Goal: Task Accomplishment & Management: Complete application form

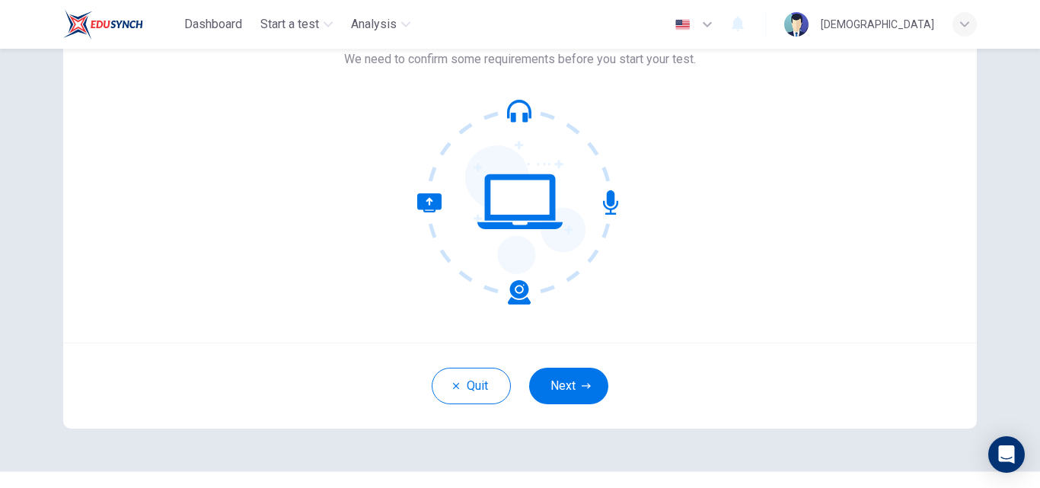
scroll to position [146, 0]
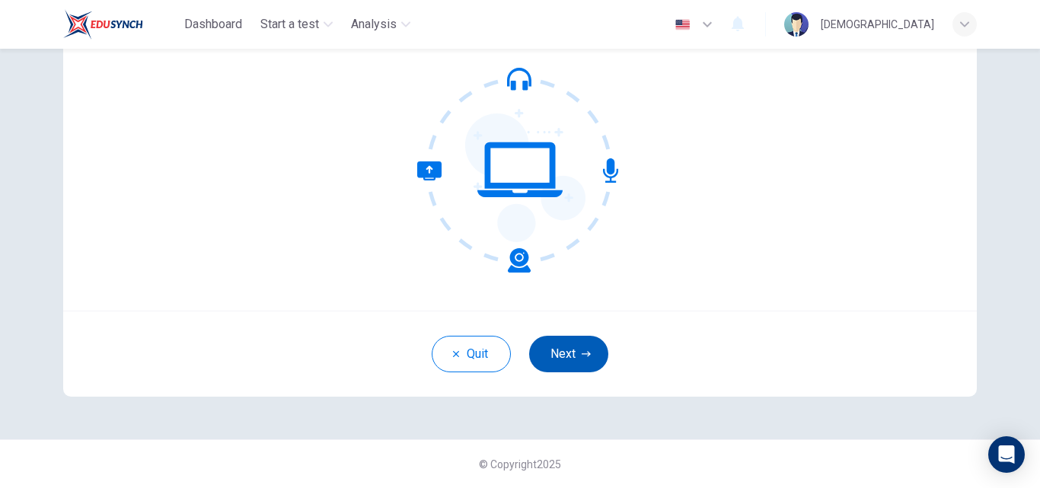
click at [582, 356] on icon "button" at bounding box center [586, 354] width 9 height 9
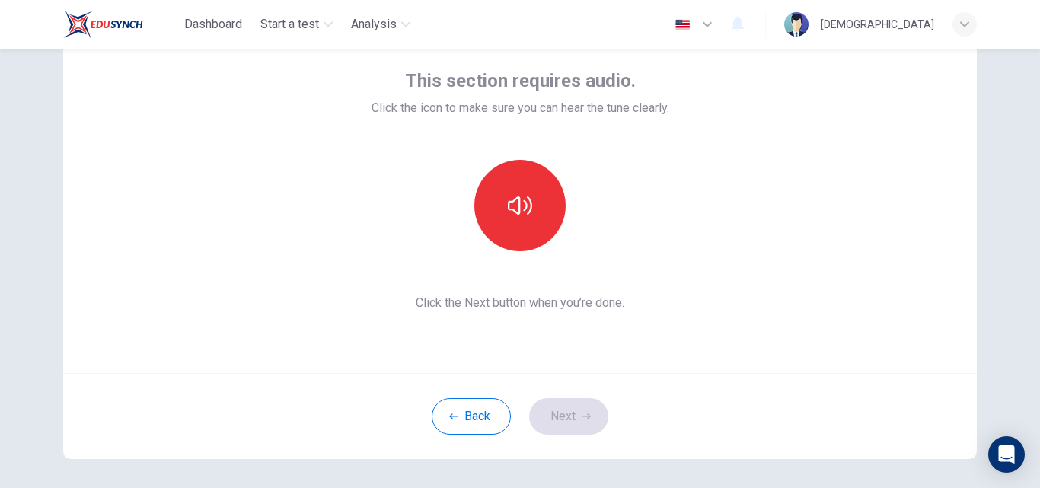
scroll to position [79, 0]
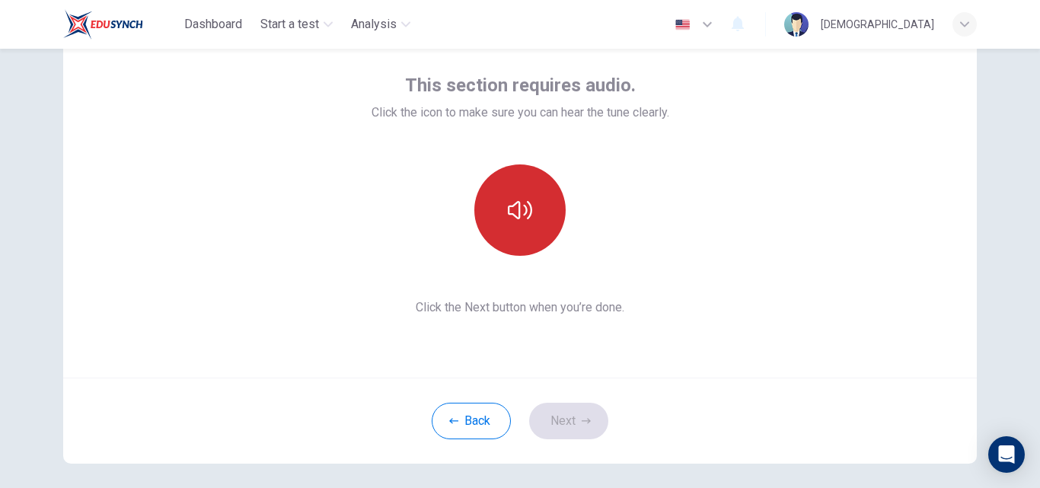
click at [503, 215] on button "button" at bounding box center [519, 209] width 91 height 91
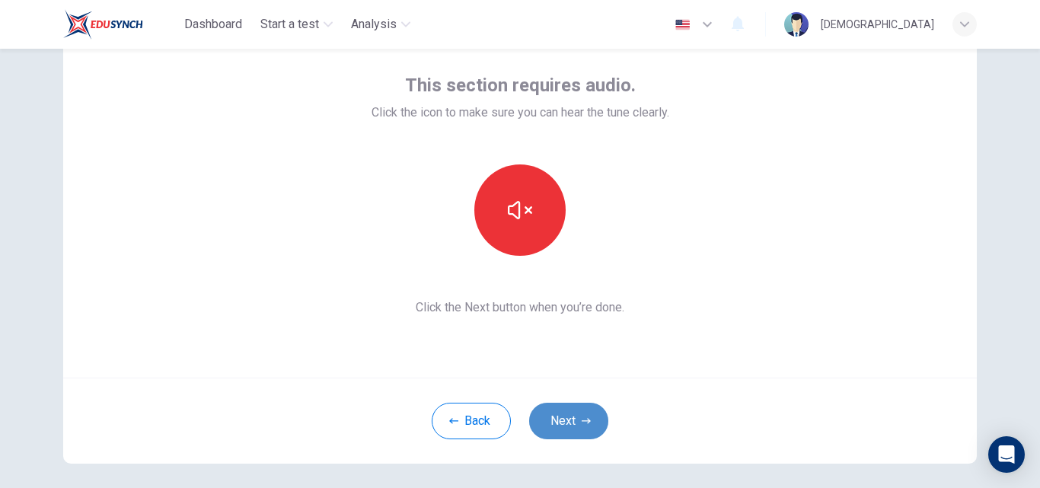
click at [567, 418] on button "Next" at bounding box center [568, 421] width 79 height 37
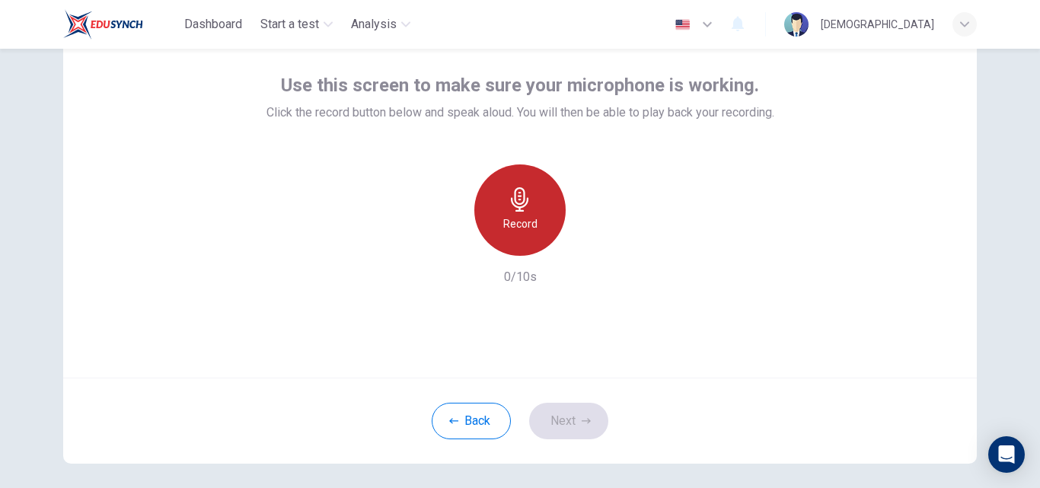
click at [489, 221] on div "Record" at bounding box center [519, 209] width 91 height 91
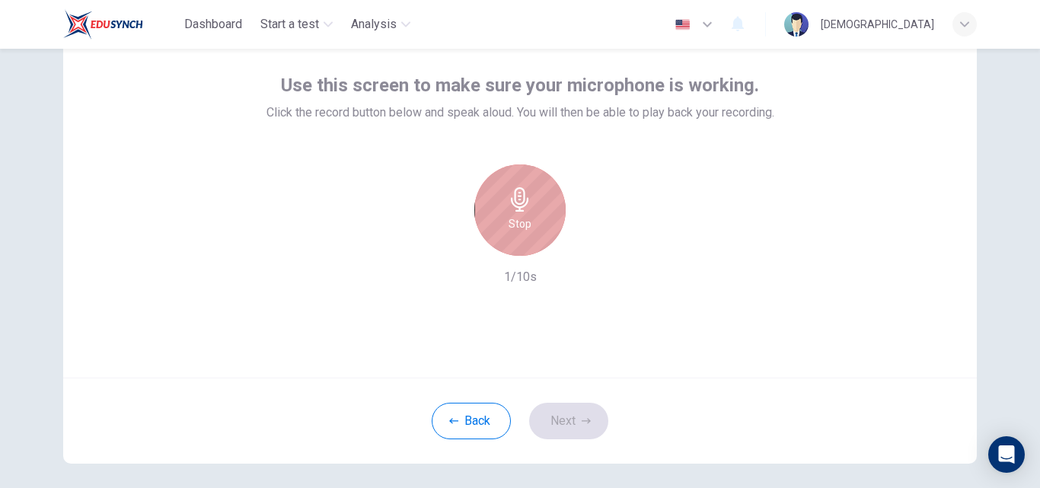
click at [489, 221] on div "Stop" at bounding box center [519, 209] width 91 height 91
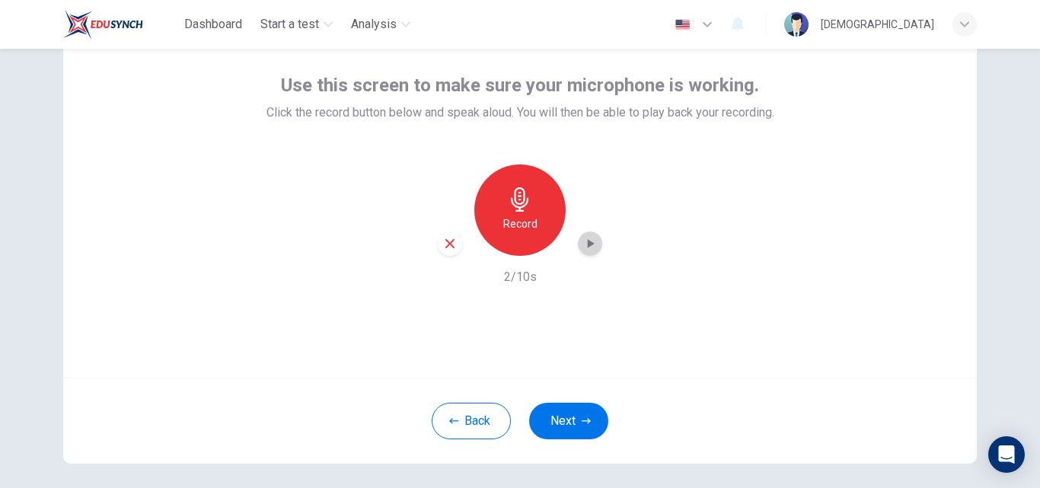
click at [588, 243] on icon "button" at bounding box center [591, 243] width 7 height 9
click at [583, 239] on icon "button" at bounding box center [590, 243] width 15 height 15
click at [588, 245] on icon "button" at bounding box center [591, 243] width 7 height 9
click at [519, 222] on h6 "Record" at bounding box center [520, 224] width 34 height 18
click at [588, 243] on icon "button" at bounding box center [591, 243] width 7 height 9
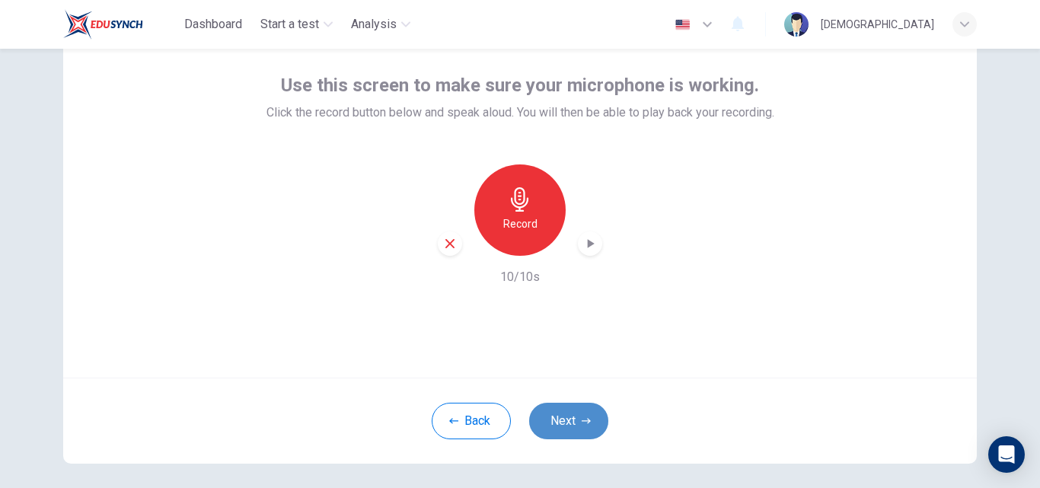
click at [567, 410] on button "Next" at bounding box center [568, 421] width 79 height 37
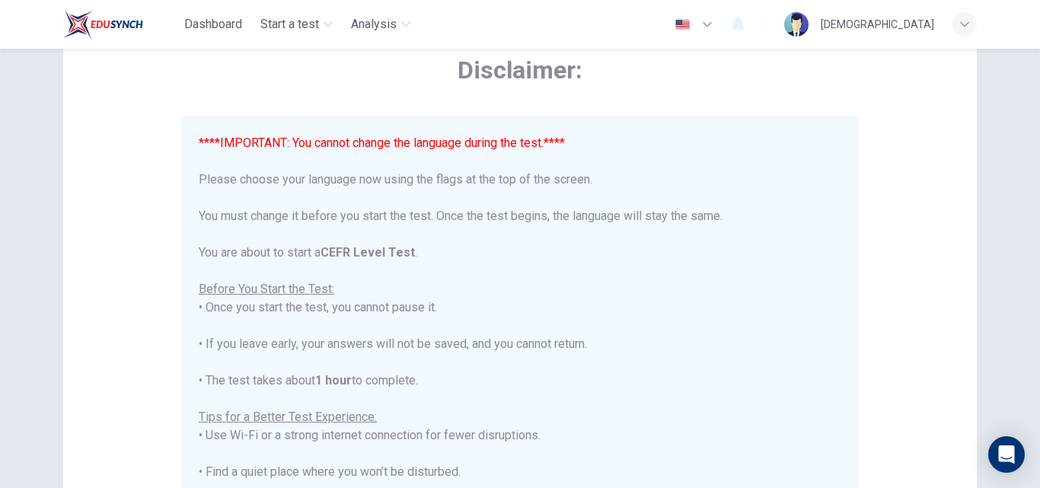
click at [486, 32] on div "Dashboard Start a test Analysis English en ​ [PERSON_NAME]" at bounding box center [520, 24] width 914 height 49
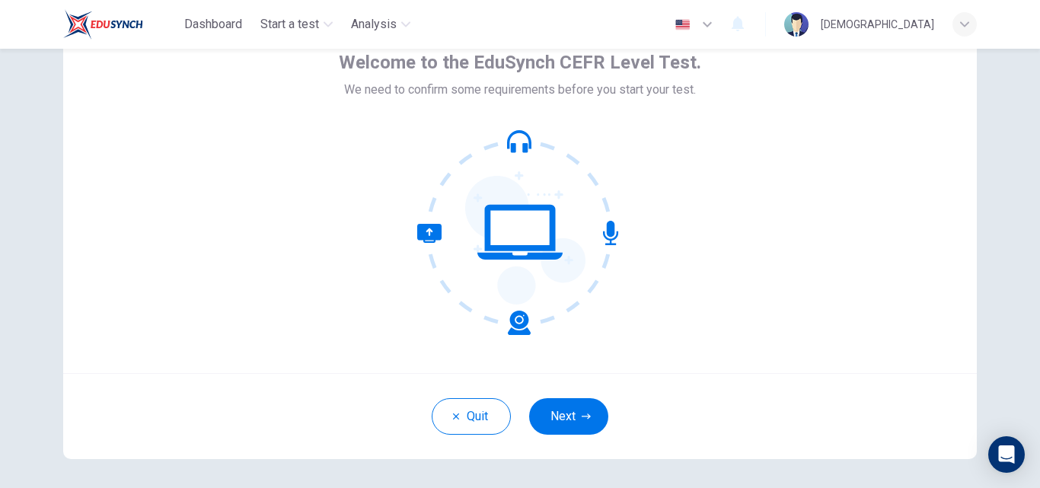
scroll to position [146, 0]
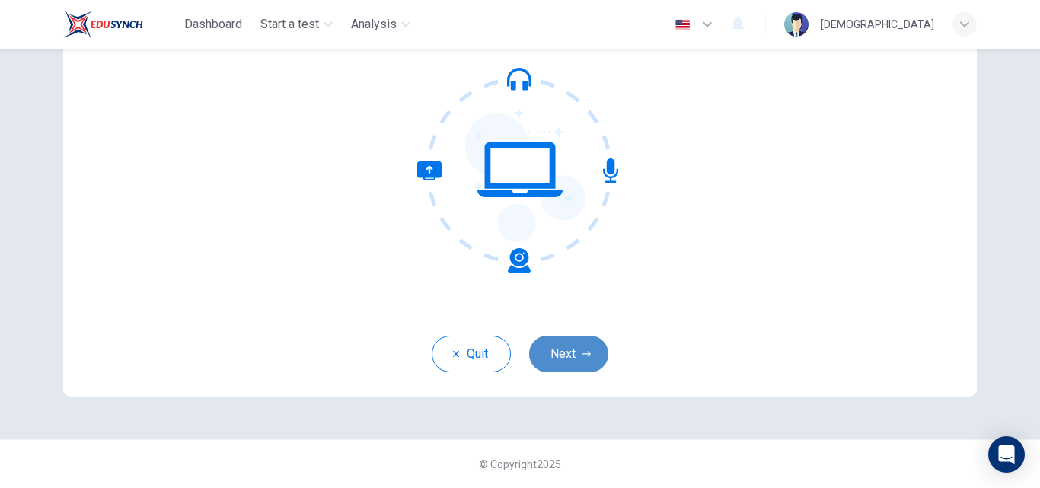
click at [571, 360] on button "Next" at bounding box center [568, 354] width 79 height 37
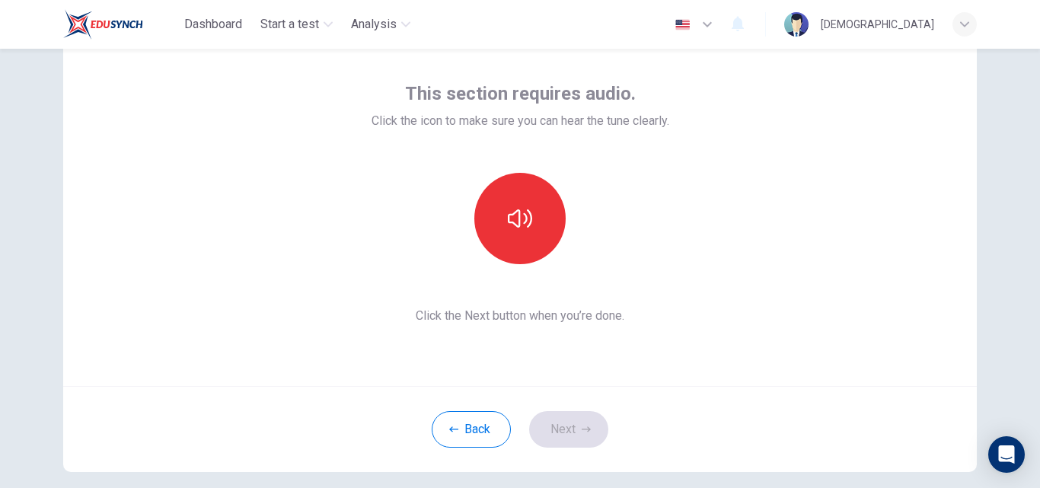
scroll to position [72, 0]
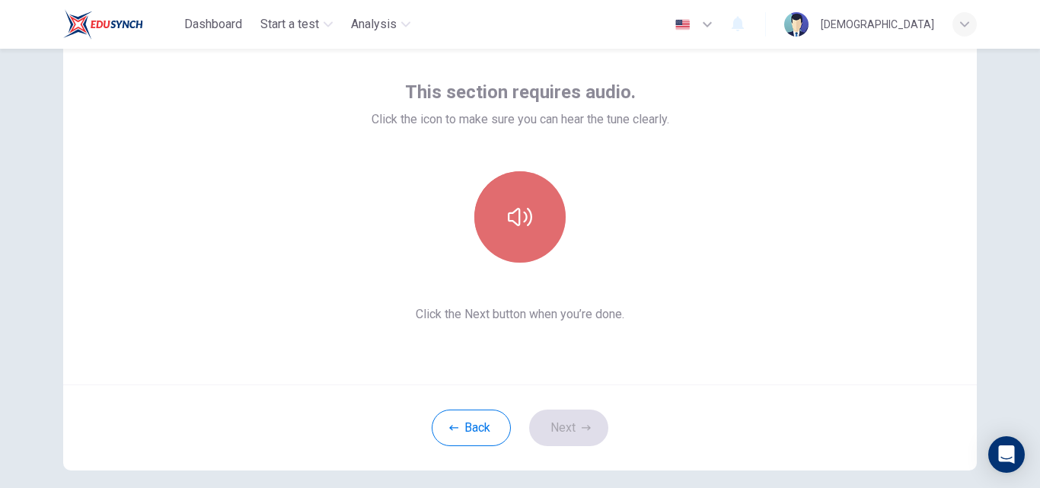
click at [519, 229] on button "button" at bounding box center [519, 216] width 91 height 91
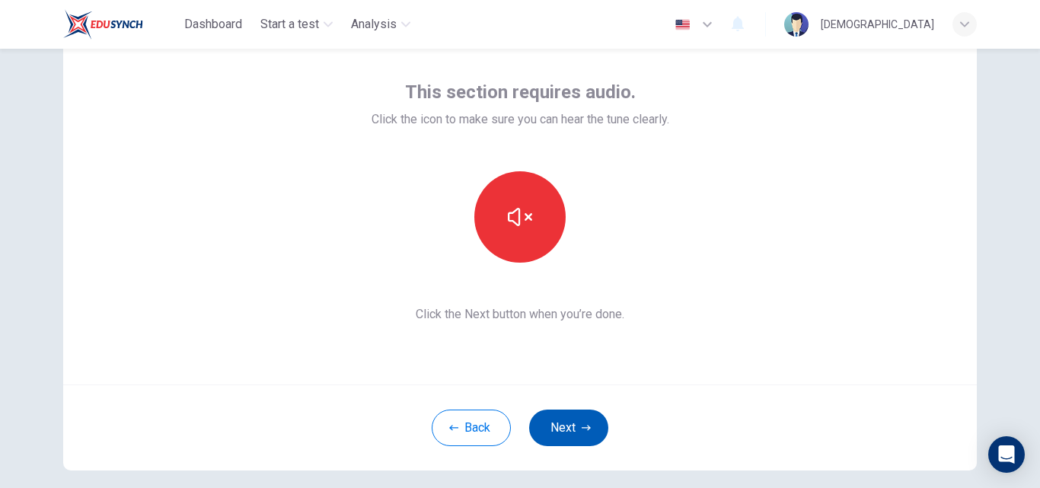
click at [573, 417] on button "Next" at bounding box center [568, 428] width 79 height 37
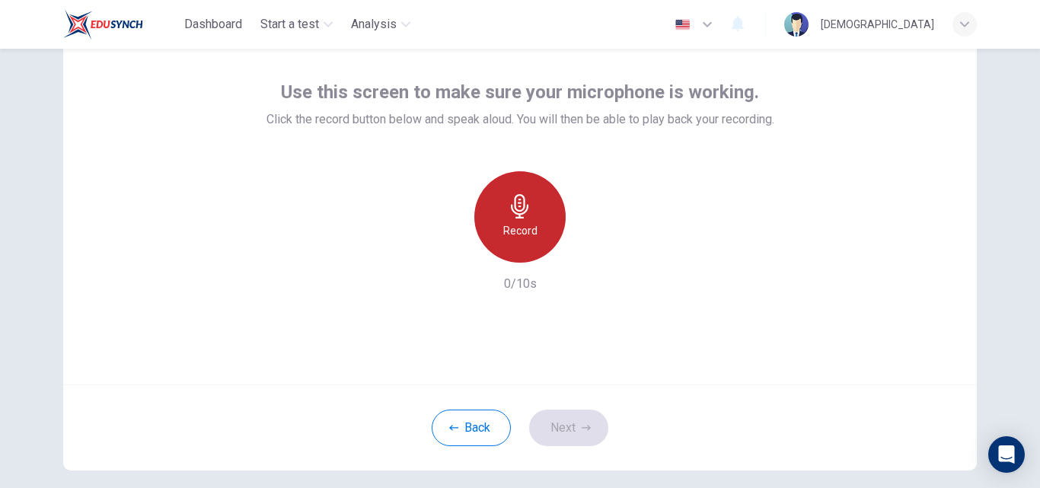
click at [512, 228] on h6 "Record" at bounding box center [520, 231] width 34 height 18
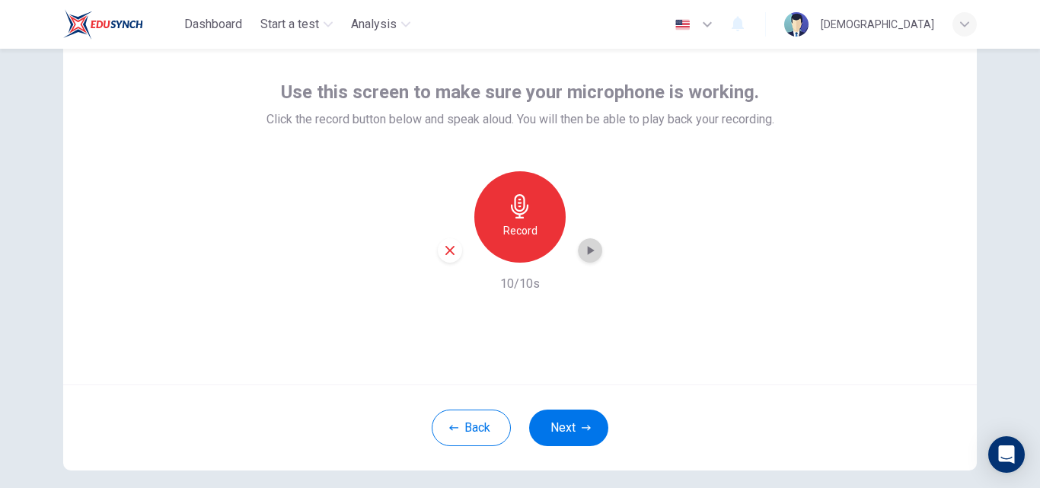
click at [588, 250] on icon "button" at bounding box center [591, 250] width 7 height 9
click at [564, 414] on button "Next" at bounding box center [568, 428] width 79 height 37
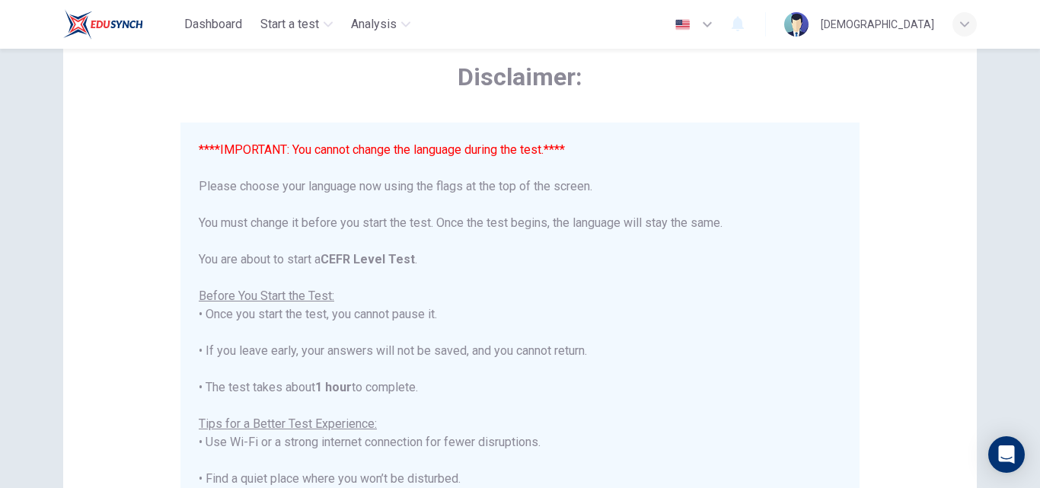
click at [564, 414] on div "****IMPORTANT: You cannot change the language during the test.**** Please choos…" at bounding box center [520, 415] width 643 height 548
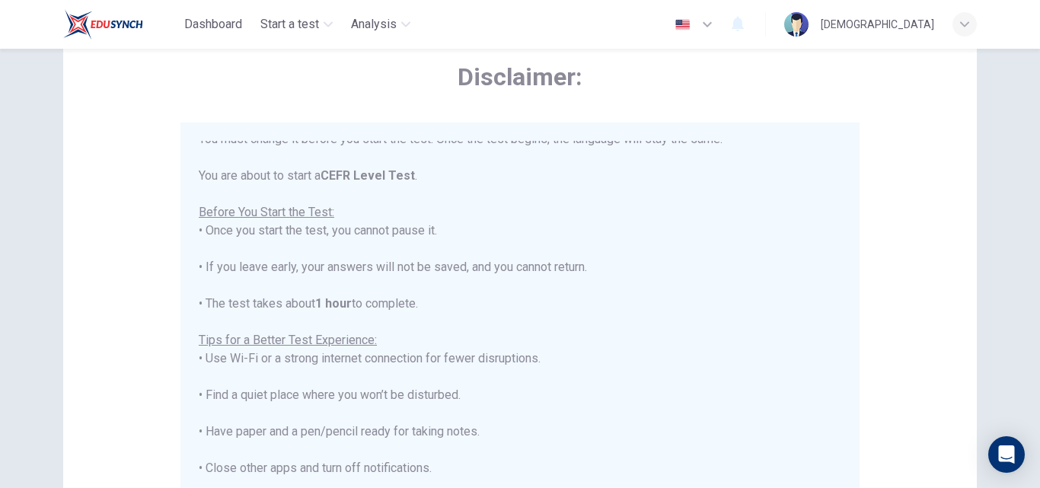
scroll to position [0, 0]
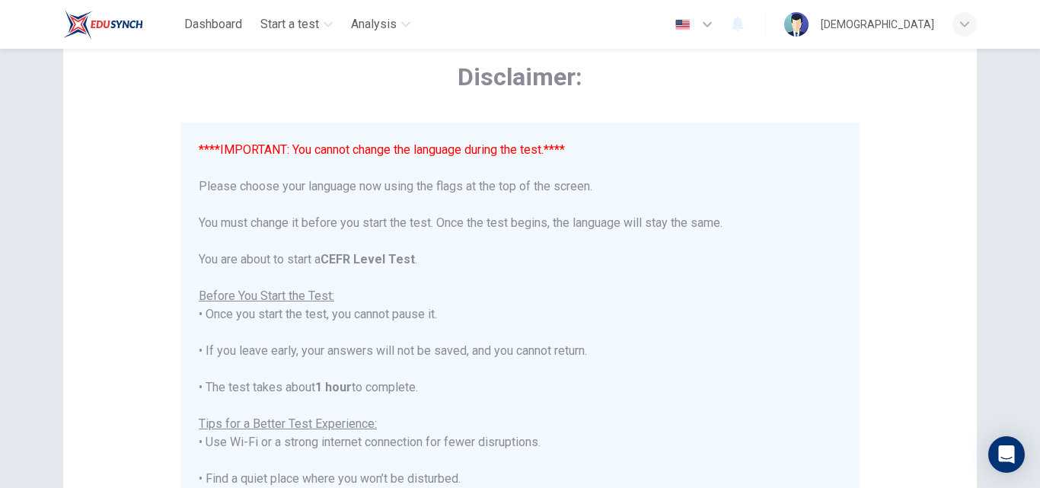
click at [692, 24] on img "button" at bounding box center [682, 24] width 19 height 11
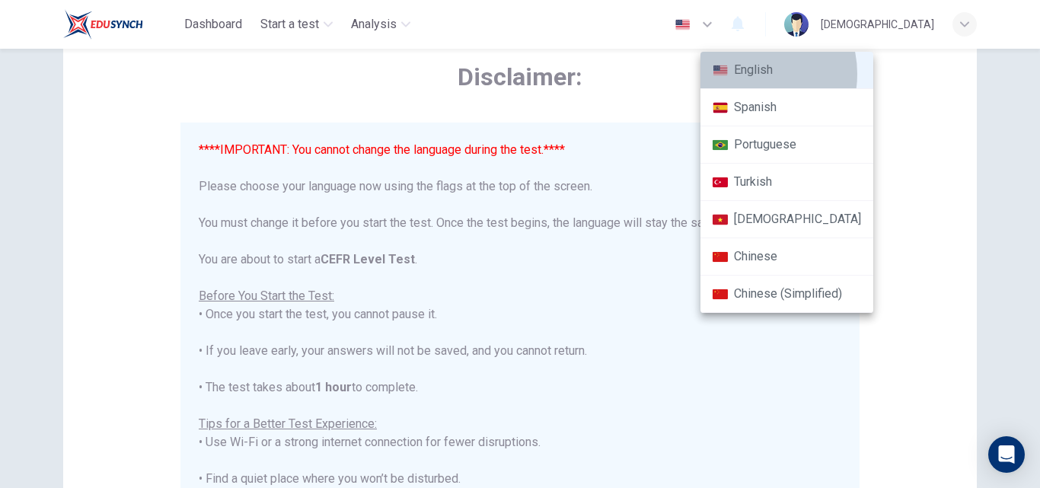
click at [746, 74] on li "English" at bounding box center [787, 70] width 173 height 37
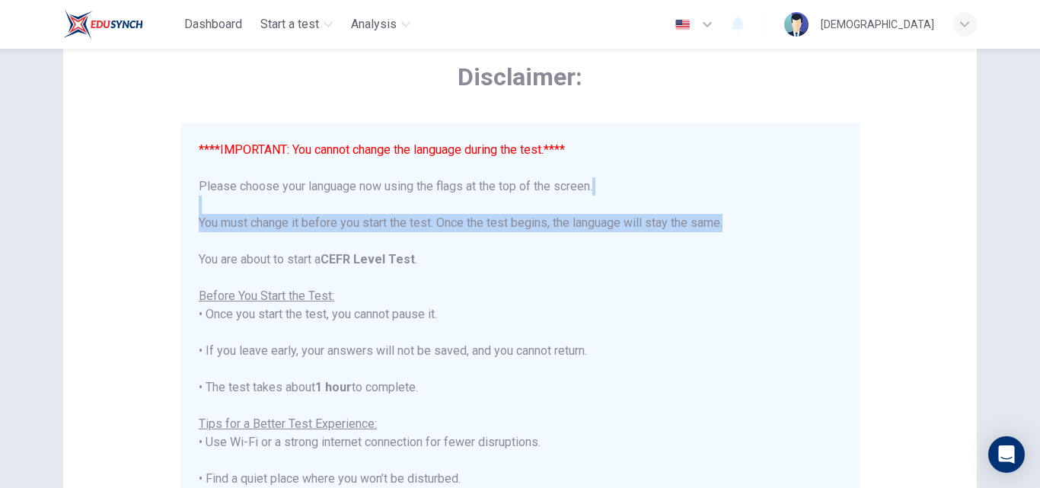
click at [835, 214] on div "****IMPORTANT: You cannot change the language during the test.**** Please choos…" at bounding box center [523, 343] width 649 height 404
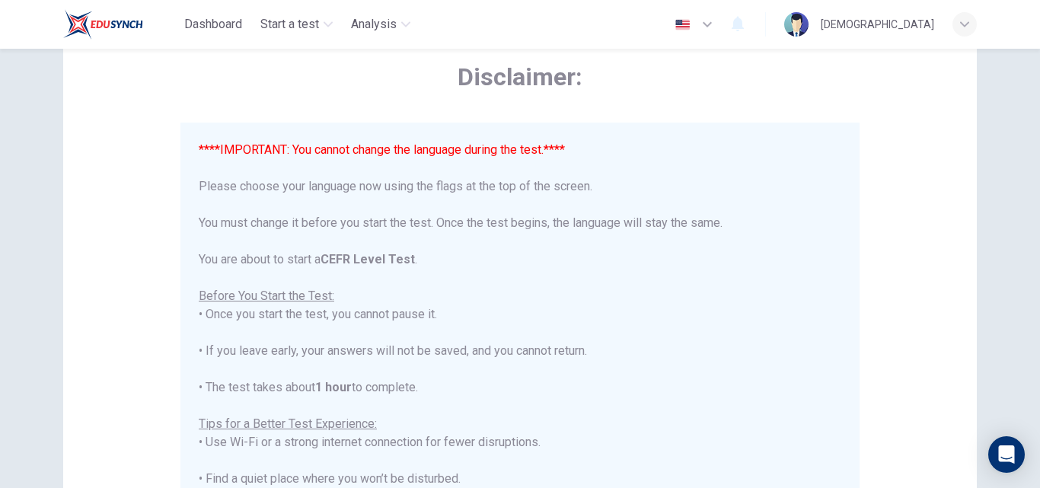
click at [778, 299] on div "****IMPORTANT: You cannot change the language during the test.**** Please choos…" at bounding box center [520, 415] width 643 height 548
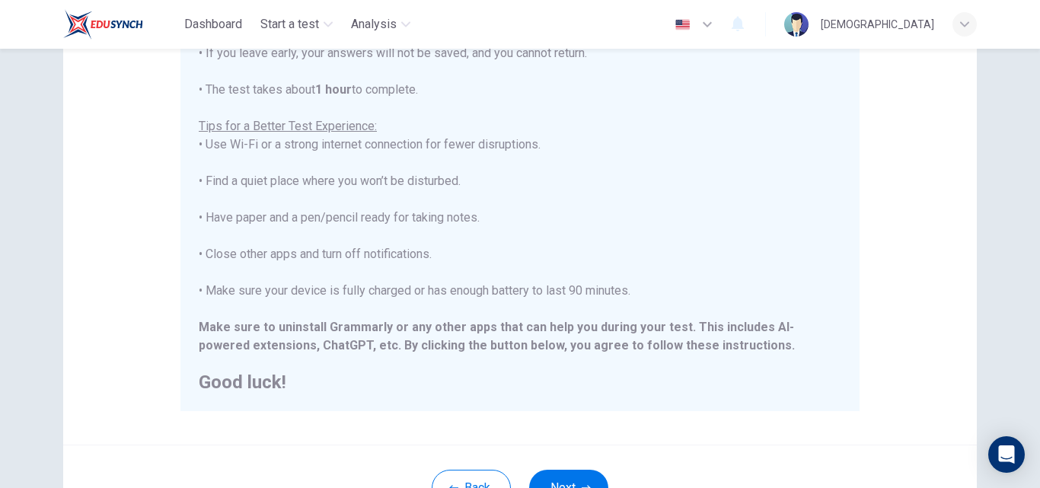
scroll to position [232, 0]
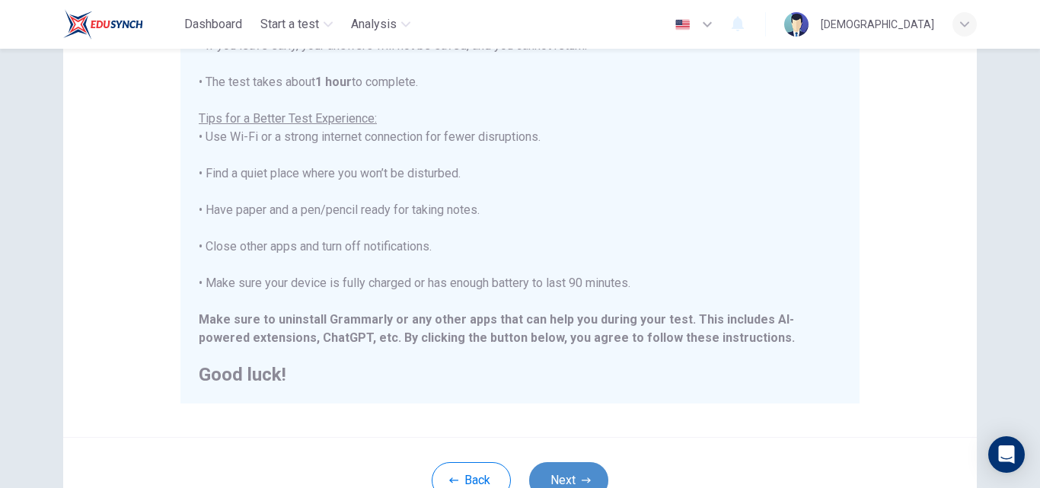
click at [564, 471] on button "Next" at bounding box center [568, 480] width 79 height 37
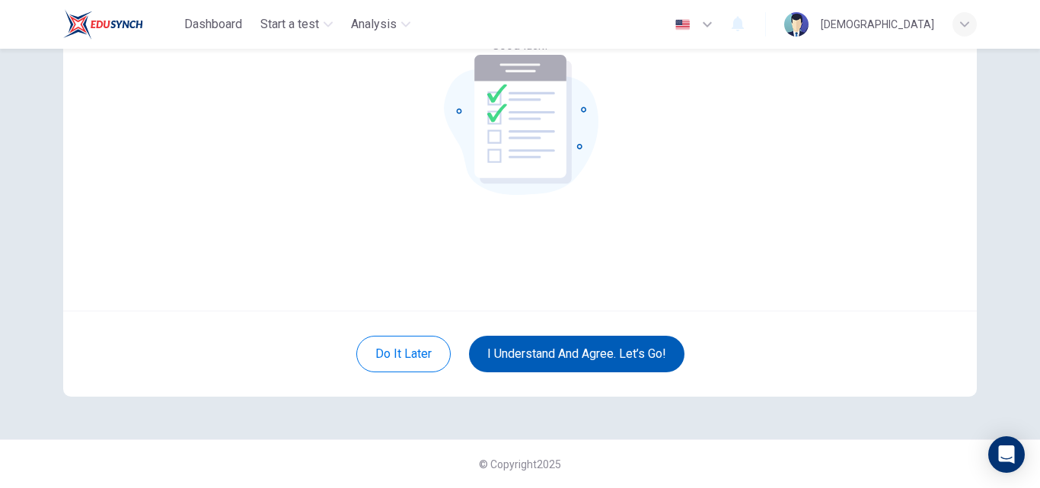
scroll to position [146, 0]
click at [611, 350] on button "I understand and agree. Let’s go!" at bounding box center [576, 354] width 215 height 37
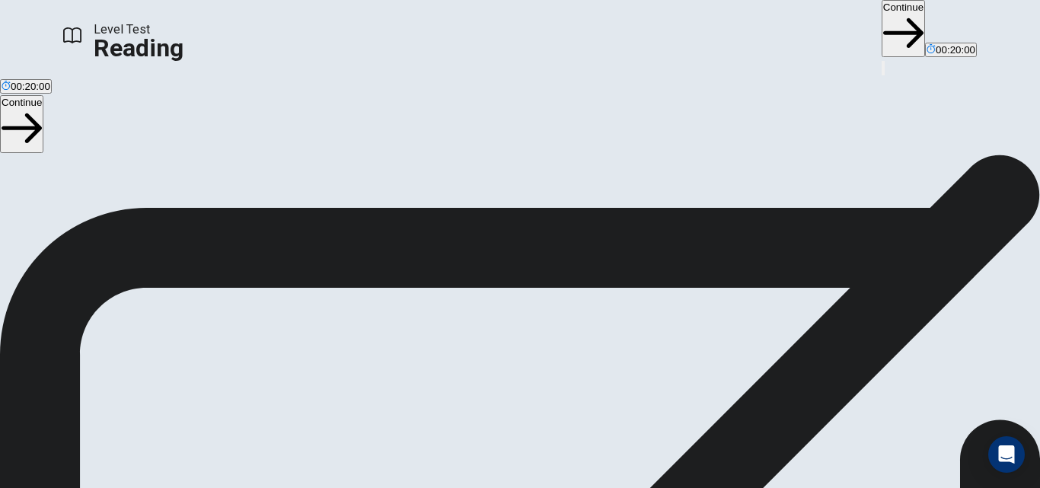
click at [760, 179] on div "Reading Section Directions You will read 1 passage . You have 20 minutes to rea…" at bounding box center [520, 338] width 1040 height 366
click at [353, 149] on span "You will read 1 passage . You have 20 minutes to read and answer questions. Mos…" at bounding box center [176, 182] width 353 height 343
click at [882, 38] on button "Continue" at bounding box center [903, 28] width 43 height 57
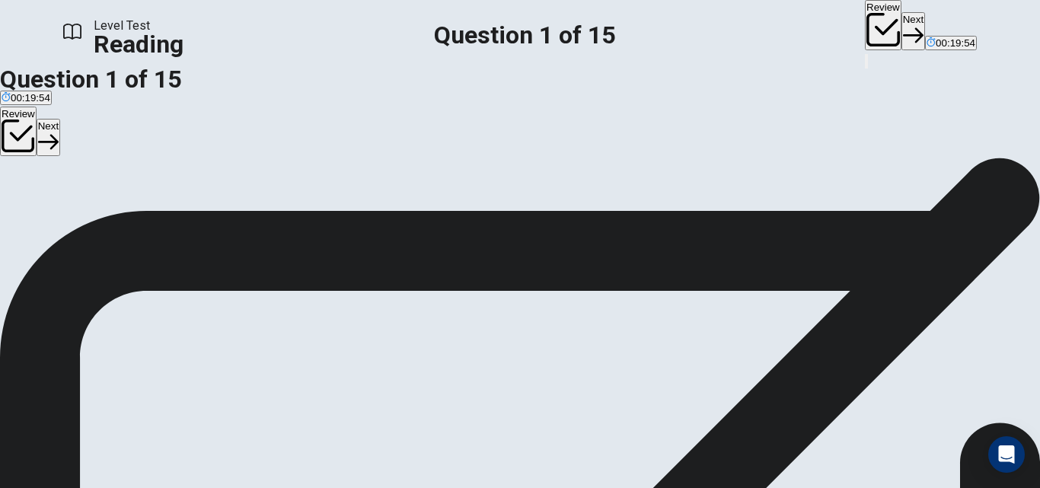
click at [902, 31] on button "Next" at bounding box center [914, 30] width 24 height 37
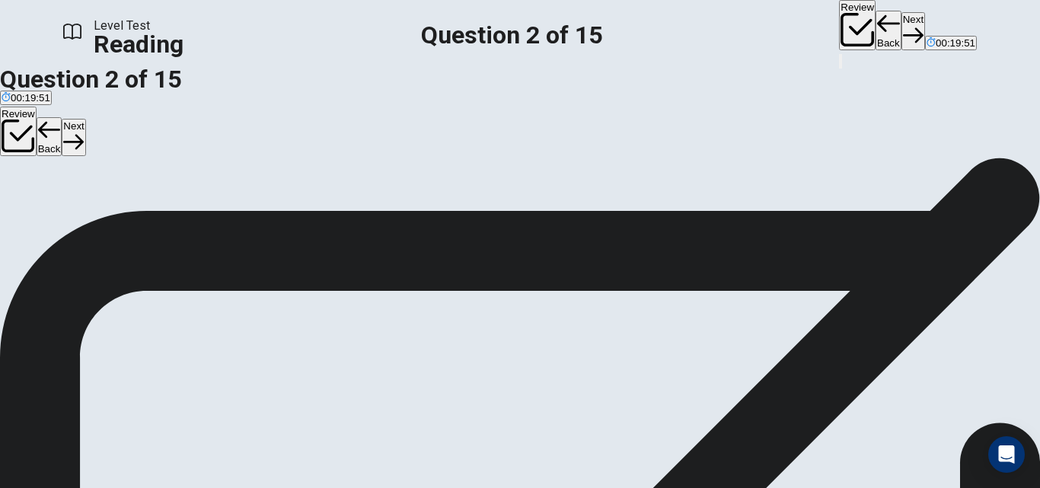
click at [902, 31] on button "Next" at bounding box center [914, 30] width 24 height 37
click at [839, 31] on div "Review Back Next 00:19:49" at bounding box center [908, 26] width 138 height 52
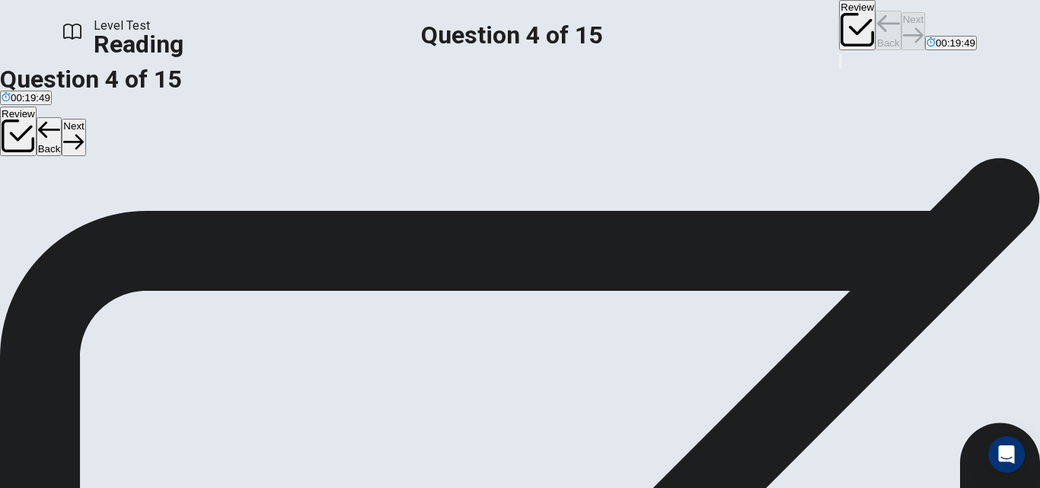
click at [839, 31] on div "Review Back Next 00:19:49" at bounding box center [908, 26] width 138 height 52
click at [839, 31] on div "Review Back Next 00:19:48" at bounding box center [908, 26] width 138 height 52
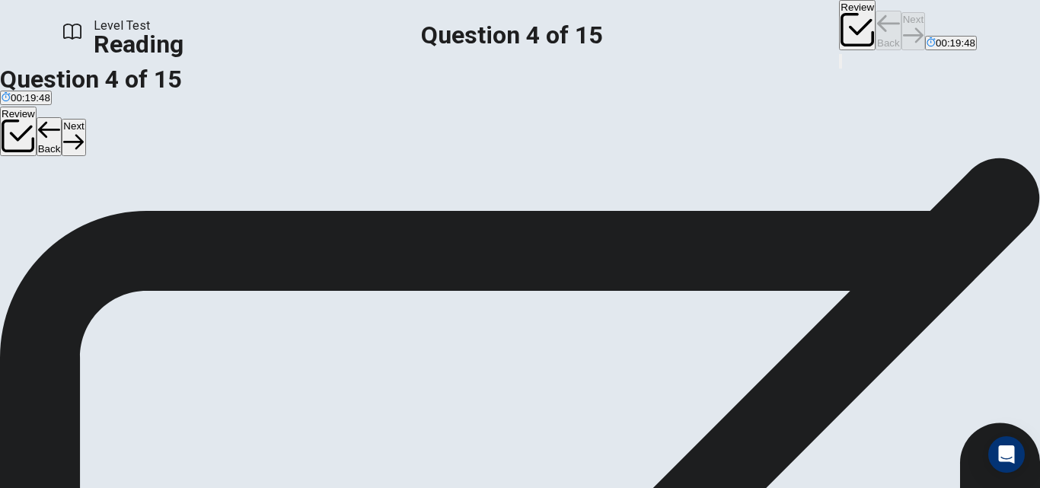
click at [902, 31] on button "Next" at bounding box center [914, 30] width 24 height 37
click at [839, 31] on div "Review Back Next 00:19:48" at bounding box center [908, 26] width 138 height 52
click at [839, 31] on div "Review Back Next 00:19:47" at bounding box center [908, 26] width 138 height 52
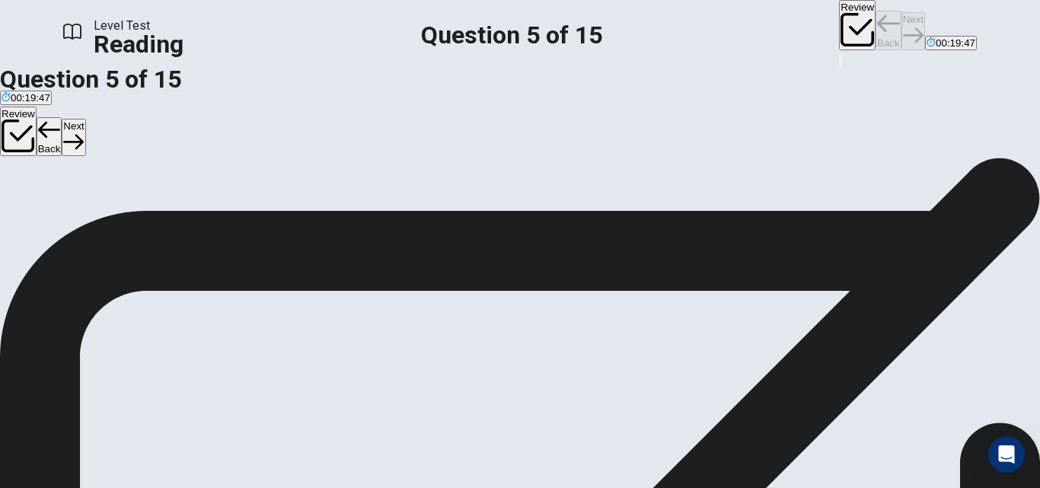
click at [839, 31] on div "Review Back Next 00:19:47" at bounding box center [908, 26] width 138 height 52
click at [902, 31] on button "Next" at bounding box center [914, 30] width 24 height 37
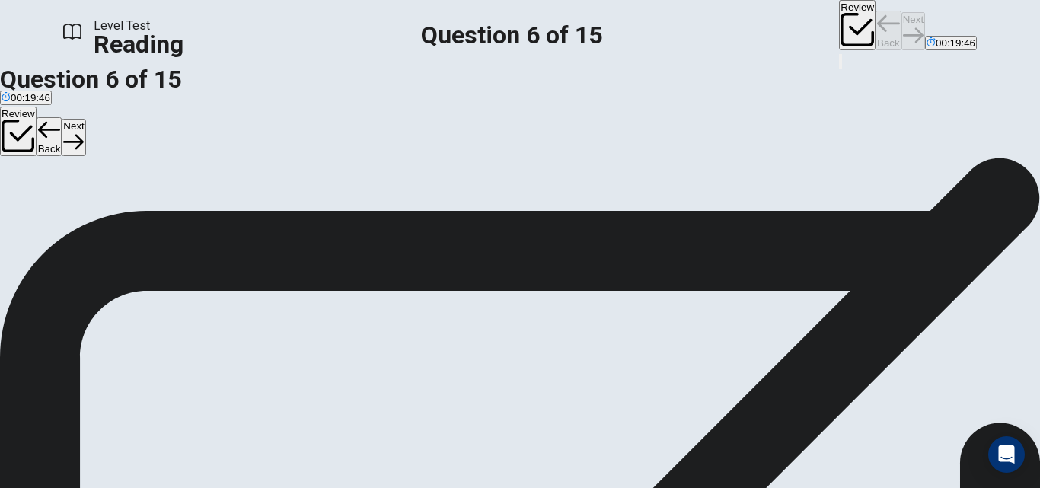
click at [839, 31] on div "Review Back Next 00:19:46" at bounding box center [908, 26] width 138 height 52
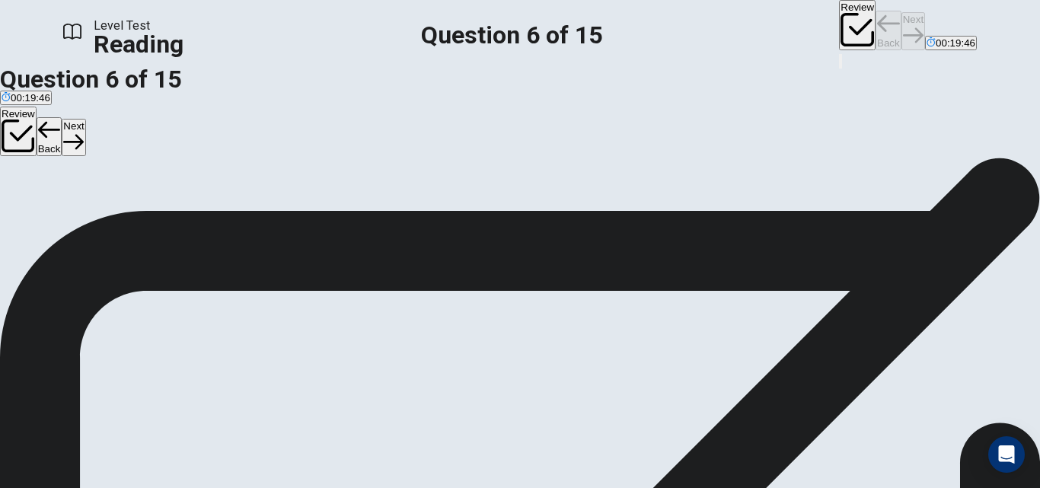
click at [902, 31] on button "Next" at bounding box center [914, 30] width 24 height 37
click at [839, 31] on div "Review Back Next 00:19:45" at bounding box center [908, 26] width 138 height 52
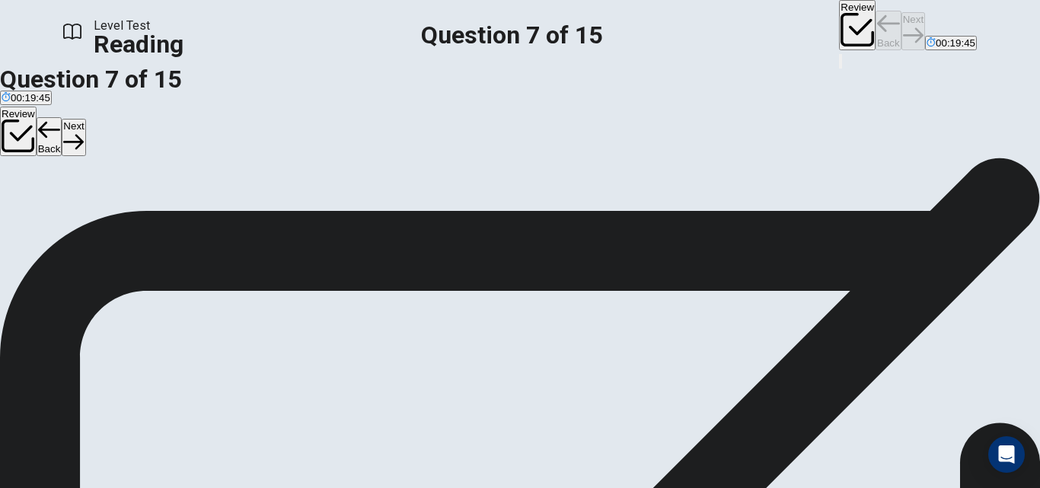
click at [839, 31] on div "Review Back Next 00:19:45" at bounding box center [908, 26] width 138 height 52
click at [902, 31] on button "Next" at bounding box center [914, 30] width 24 height 37
click at [839, 31] on div "Review Back Next 00:19:44" at bounding box center [908, 26] width 138 height 52
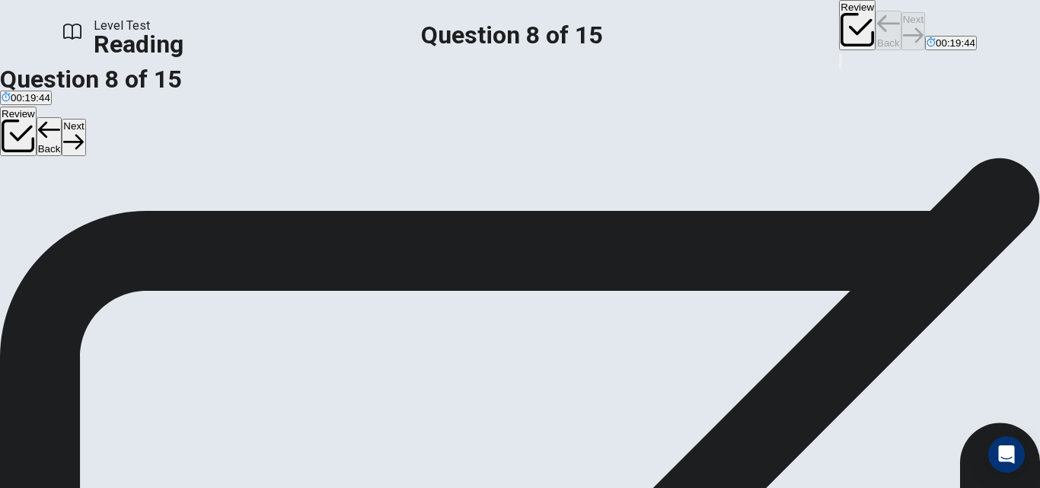
click at [839, 31] on div "Review Back Next 00:19:44" at bounding box center [908, 26] width 138 height 52
click at [839, 31] on div "Review Back Next 00:19:43" at bounding box center [908, 26] width 138 height 52
click at [902, 31] on button "Next" at bounding box center [914, 30] width 24 height 37
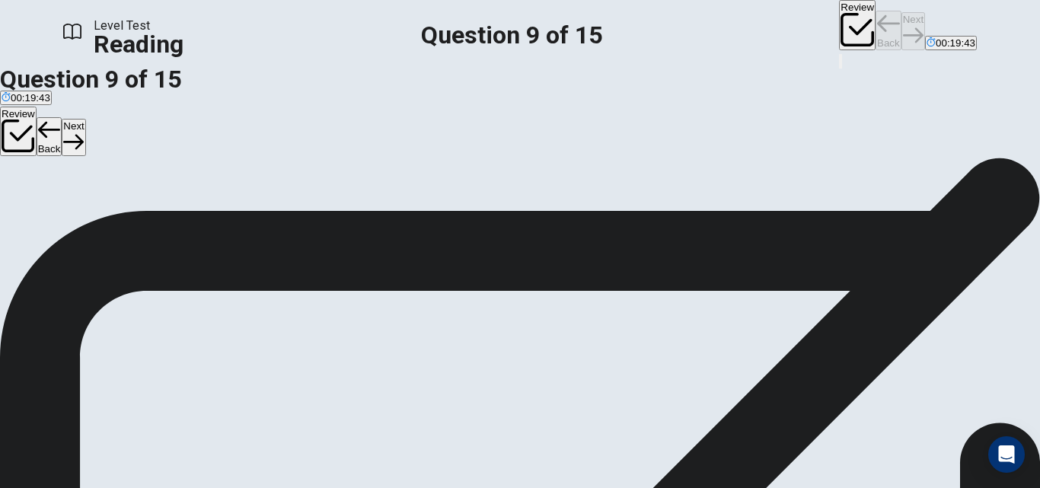
click at [839, 31] on div "Review Back Next 00:19:43" at bounding box center [908, 26] width 138 height 52
click at [839, 31] on div "Review Back Next 00:19:42" at bounding box center [908, 26] width 138 height 52
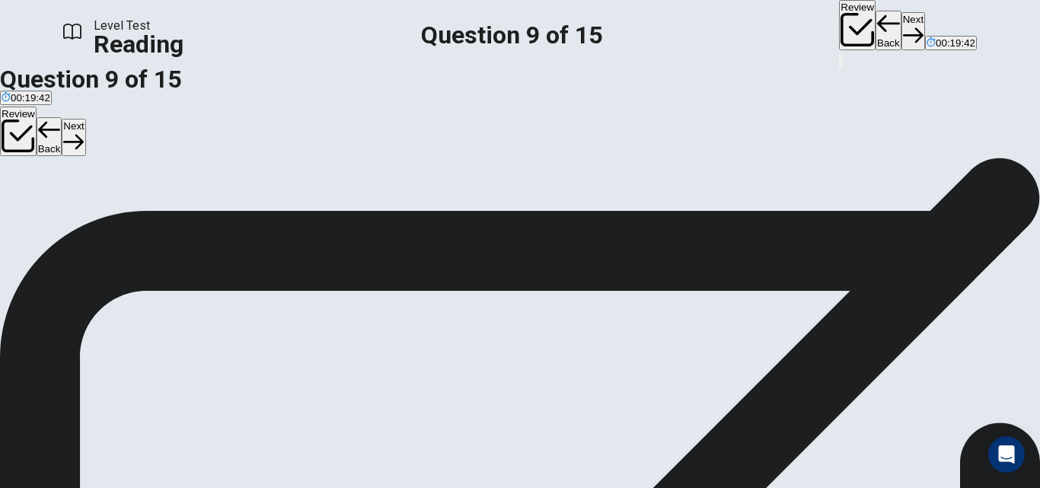
click at [902, 31] on button "Next" at bounding box center [914, 30] width 24 height 37
click at [839, 31] on div "Review Back Next 00:19:42" at bounding box center [908, 26] width 138 height 52
click at [839, 31] on div "Review Back Next 00:19:41" at bounding box center [908, 26] width 138 height 52
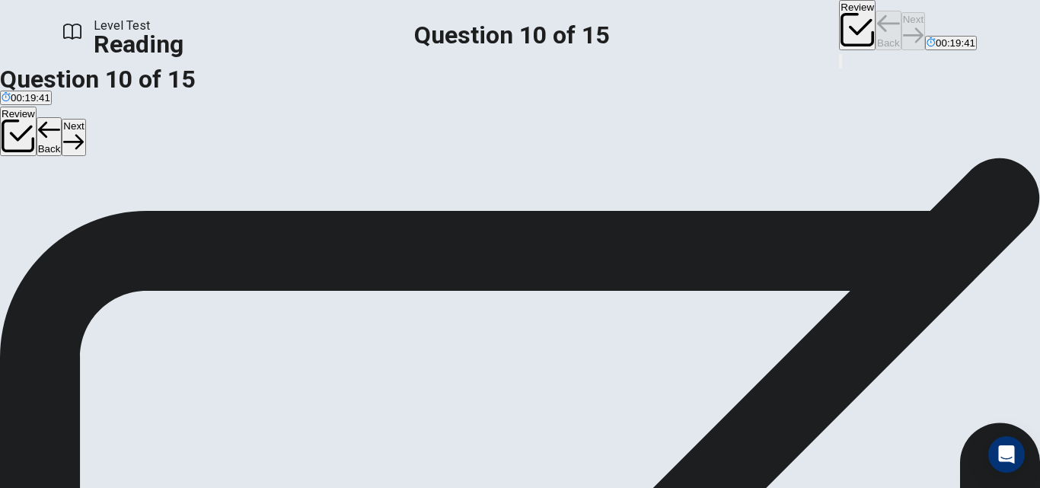
click at [839, 31] on div "Review Back Next 00:19:41" at bounding box center [908, 26] width 138 height 52
click at [902, 31] on button "Next" at bounding box center [914, 30] width 24 height 37
click at [839, 31] on div "Review Back Next 00:19:41" at bounding box center [908, 26] width 138 height 52
click at [839, 31] on div "Review Back Next 00:19:40" at bounding box center [908, 26] width 138 height 52
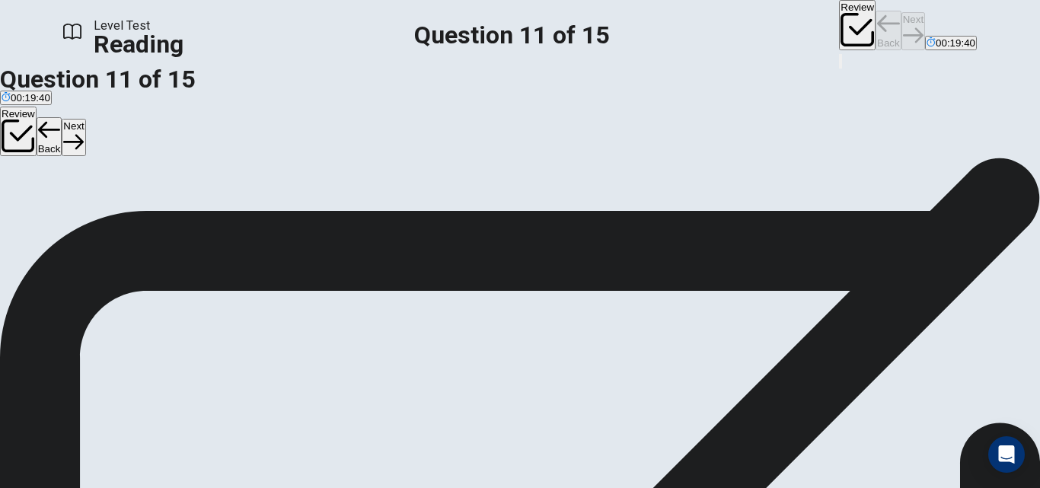
click at [839, 31] on div "Review Back Next 00:19:40" at bounding box center [908, 26] width 138 height 52
click at [902, 31] on button "Next" at bounding box center [914, 30] width 24 height 37
click at [839, 31] on div "Review Back Next 00:19:39" at bounding box center [908, 26] width 138 height 52
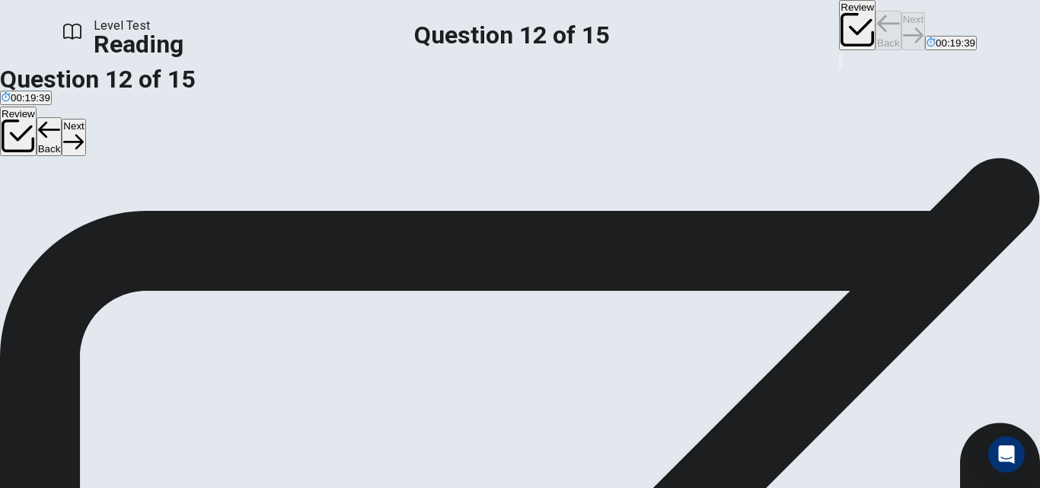
click at [839, 31] on div "Review Back Next 00:19:39" at bounding box center [908, 26] width 138 height 52
click at [902, 31] on button "Next" at bounding box center [914, 30] width 24 height 37
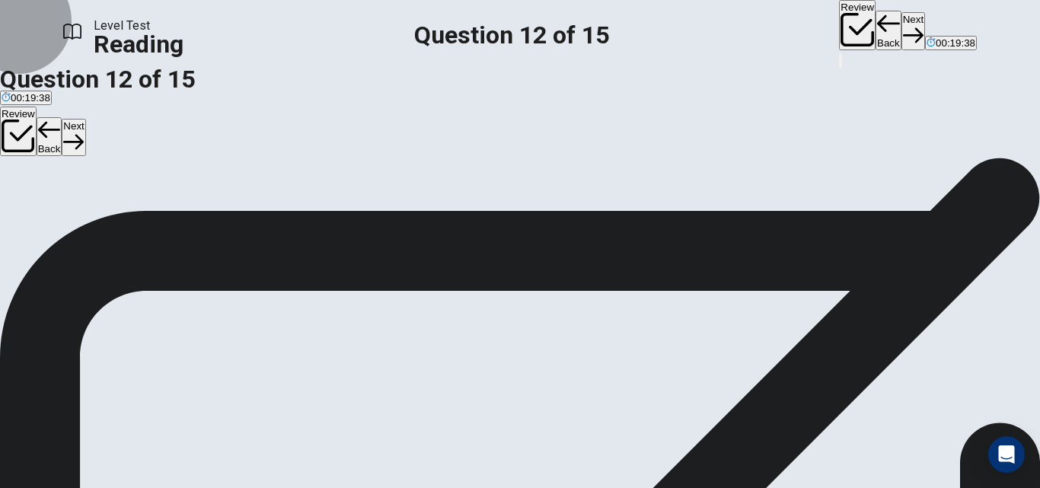
click at [839, 31] on div "Review Back Next 00:19:38" at bounding box center [908, 26] width 138 height 52
click at [839, 31] on div "Review Back Next 00:19:37" at bounding box center [908, 26] width 138 height 52
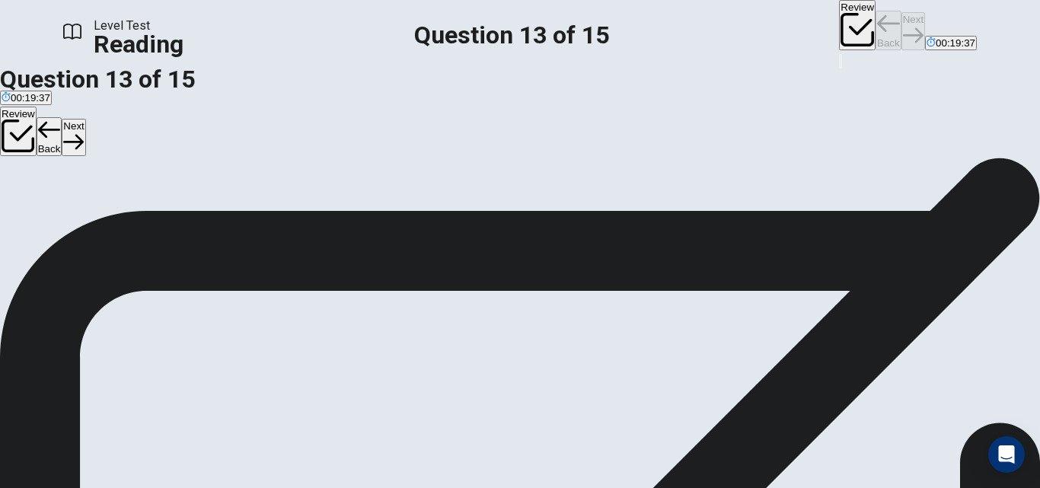
click at [902, 31] on button "Next" at bounding box center [914, 30] width 24 height 37
click at [839, 31] on div "Review Back Next 00:19:37" at bounding box center [908, 26] width 138 height 52
click at [839, 31] on div "Review Back Next 00:19:36" at bounding box center [908, 26] width 138 height 52
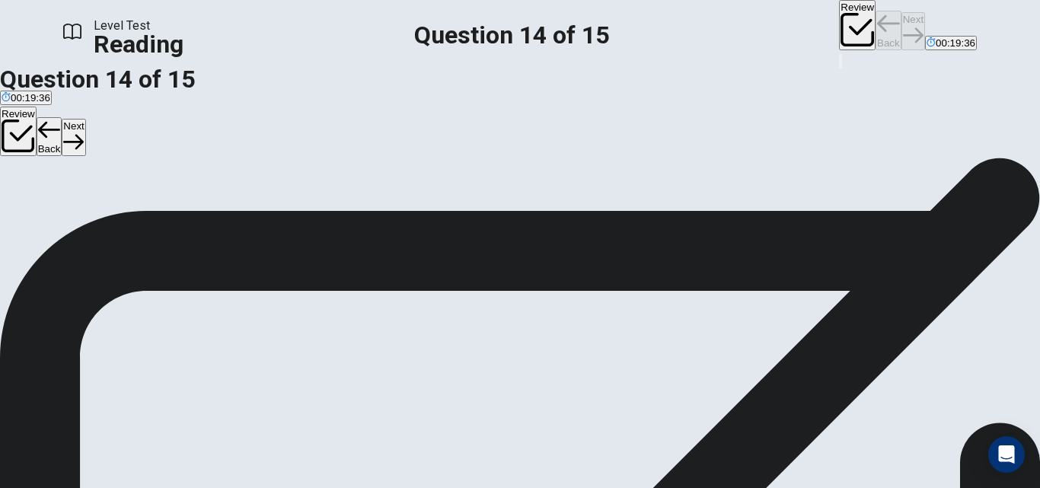
click at [902, 31] on button "Next" at bounding box center [914, 30] width 24 height 37
click at [839, 31] on div "Review Back Next 00:19:36" at bounding box center [908, 26] width 138 height 52
click at [839, 31] on div "Review Back Next 00:19:35" at bounding box center [908, 26] width 138 height 52
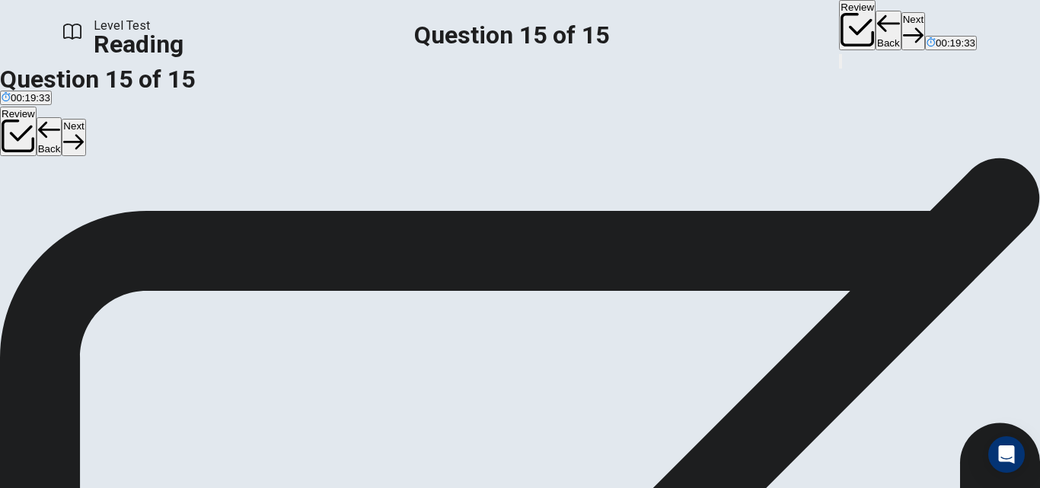
click at [876, 20] on button "Back" at bounding box center [889, 31] width 26 height 40
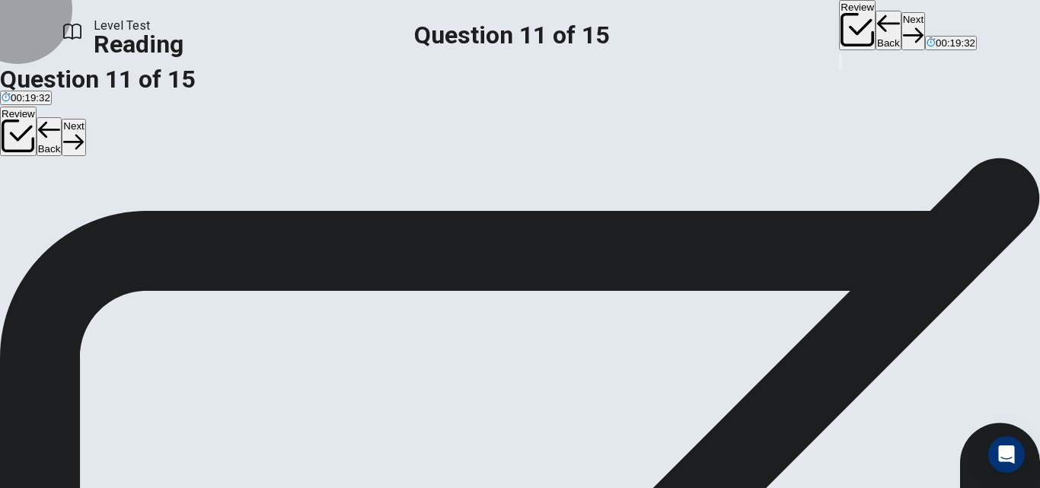
click at [876, 20] on button "Back" at bounding box center [889, 31] width 26 height 40
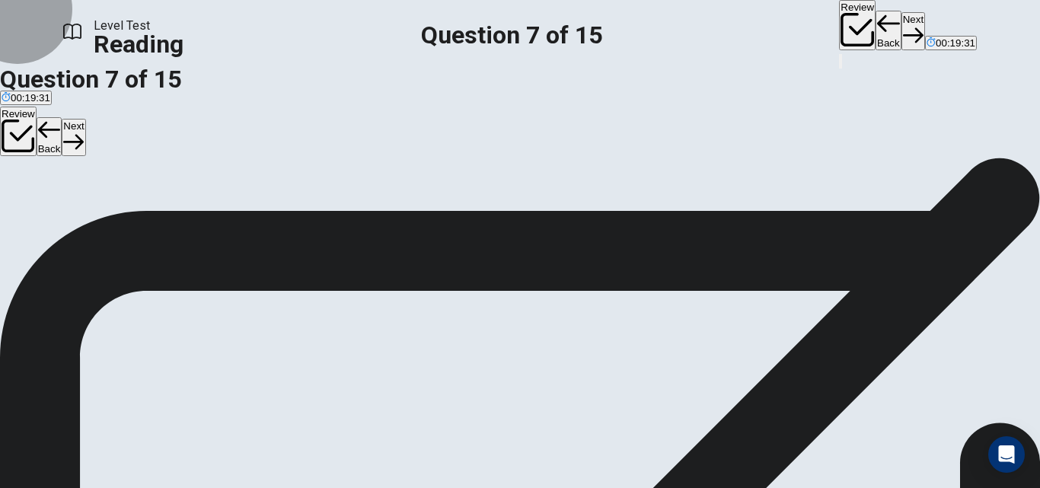
click at [876, 20] on button "Back" at bounding box center [889, 31] width 26 height 40
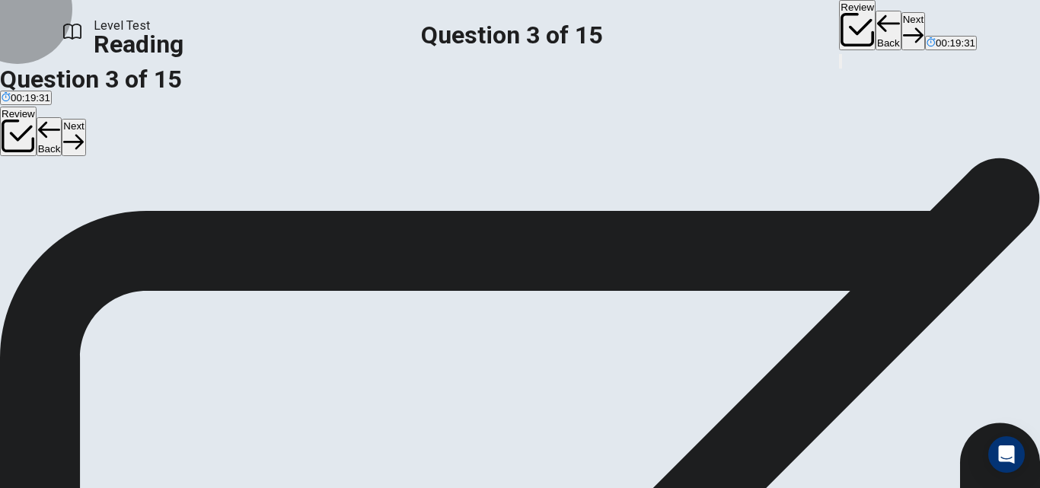
click at [876, 20] on button "Back" at bounding box center [889, 31] width 26 height 40
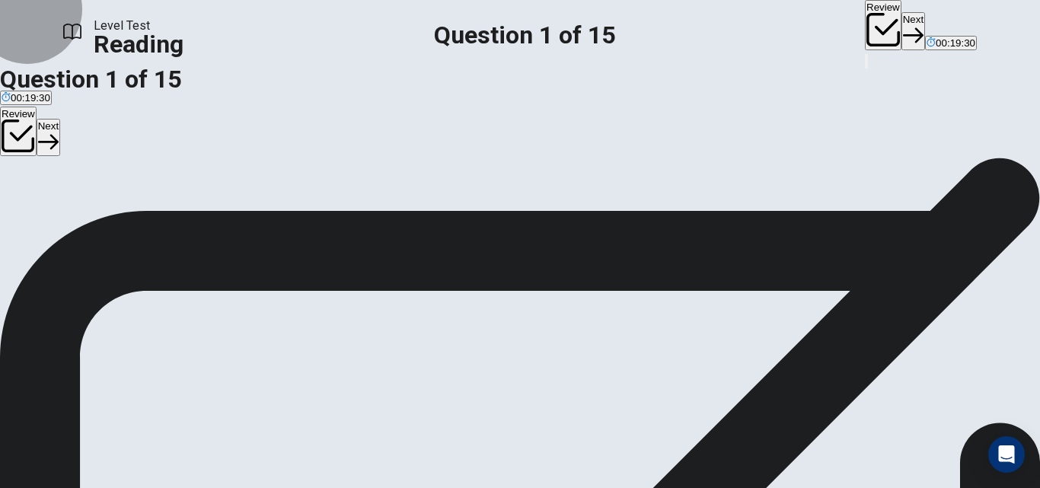
scroll to position [0, 0]
click at [865, 20] on button "Review" at bounding box center [883, 25] width 37 height 50
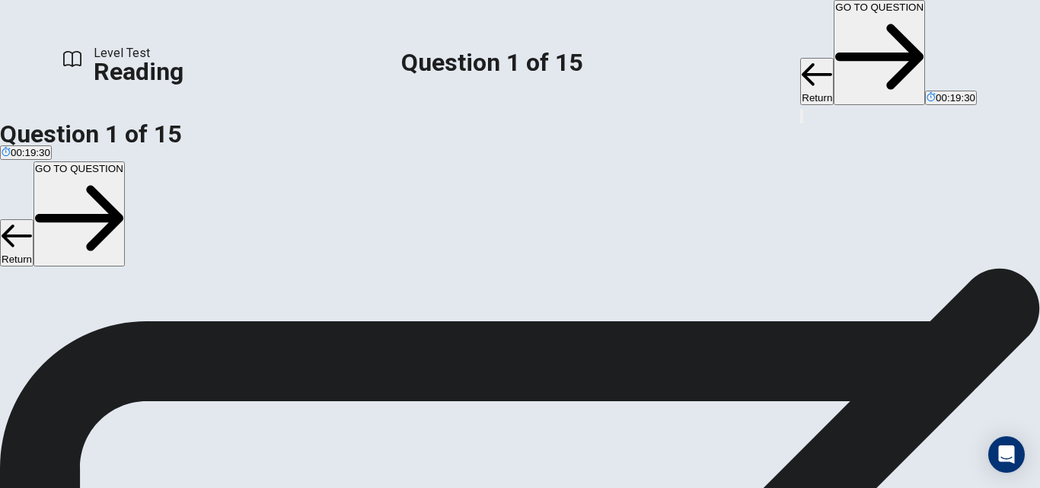
scroll to position [251, 0]
click at [800, 20] on div "Return GO TO QUESTION 00:19:30" at bounding box center [888, 53] width 177 height 107
click at [834, 19] on button "GO TO QUESTION" at bounding box center [879, 52] width 91 height 105
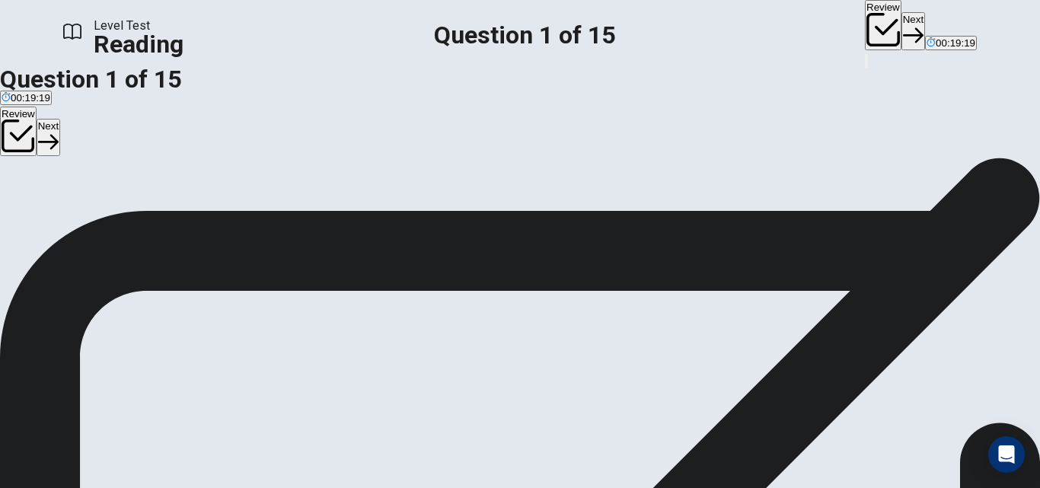
scroll to position [22, 0]
click at [557, 218] on div "1" at bounding box center [520, 227] width 1040 height 18
click at [121, 198] on button "A To make money by selling produce" at bounding box center [79, 185] width 159 height 26
click at [234, 196] on span "To connect with nature" at bounding box center [211, 190] width 101 height 11
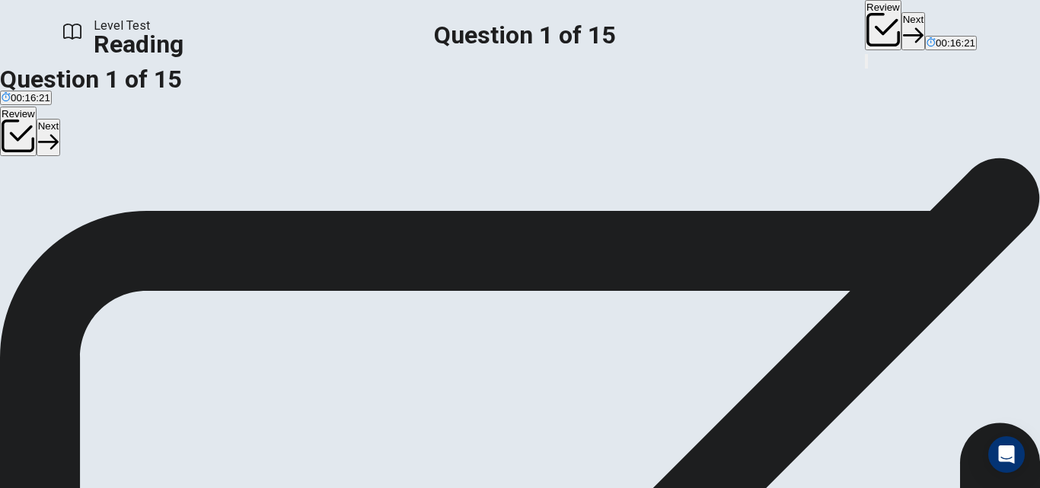
click at [158, 196] on span "To make money by selling produce" at bounding box center [80, 190] width 156 height 11
click at [903, 28] on icon "button" at bounding box center [913, 35] width 21 height 15
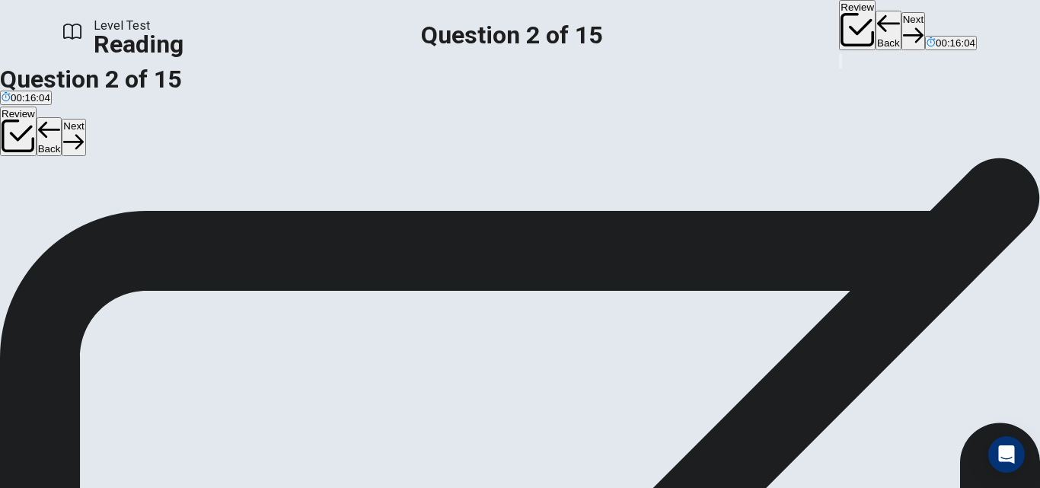
scroll to position [18, 0]
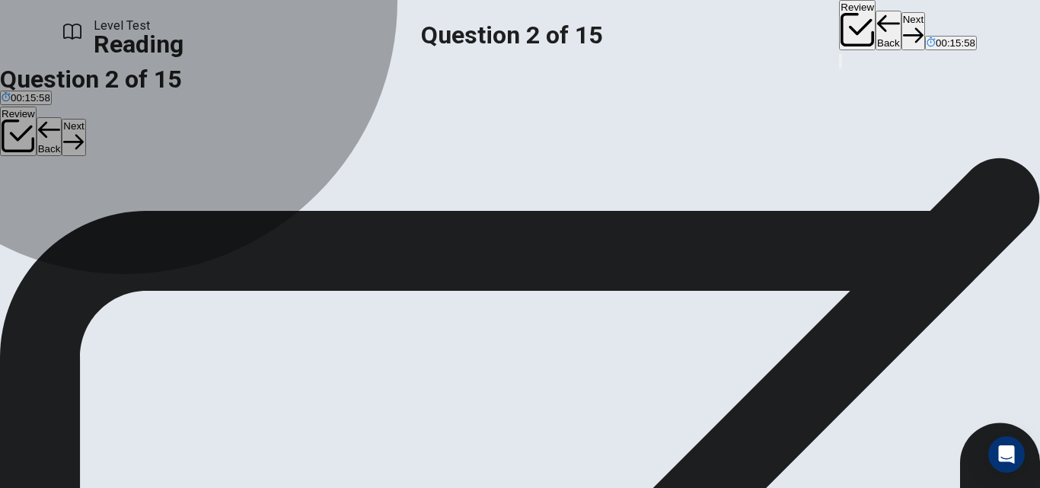
click at [120, 202] on button "C Fashion" at bounding box center [100, 189] width 39 height 26
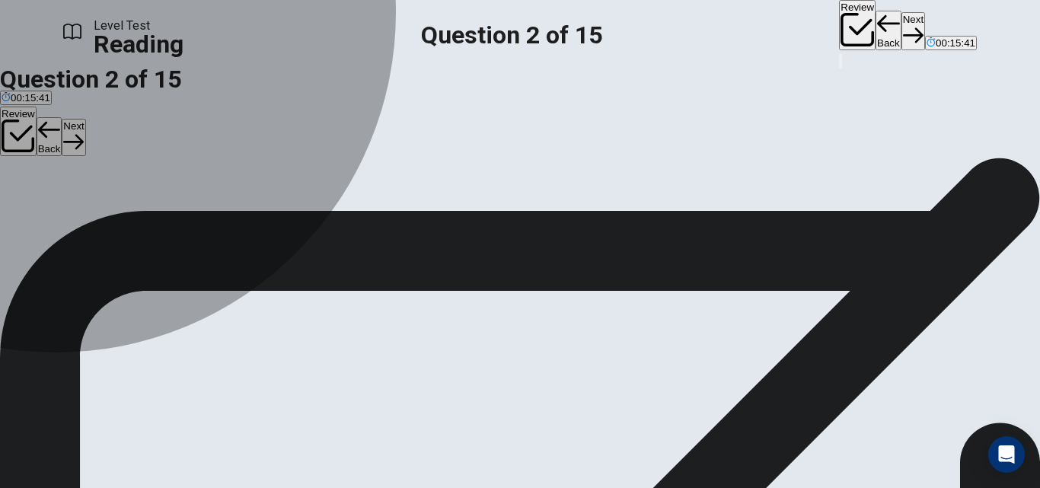
click at [79, 200] on span "Solution" at bounding box center [61, 194] width 37 height 11
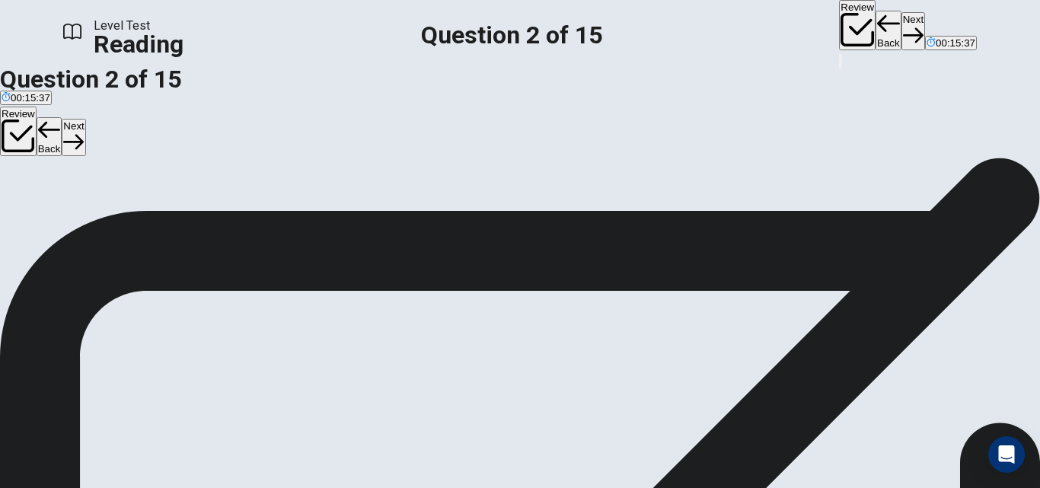
click at [120, 202] on button "C Fashion" at bounding box center [100, 189] width 39 height 26
click at [902, 27] on button "Next" at bounding box center [914, 30] width 24 height 37
click at [332, 189] on div "D" at bounding box center [380, 182] width 97 height 11
click at [902, 29] on button "Next" at bounding box center [914, 30] width 24 height 37
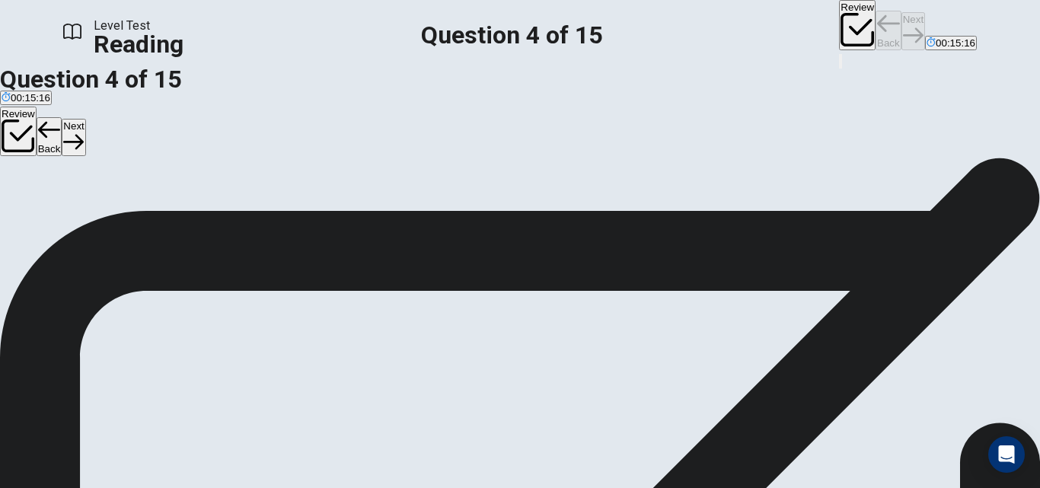
scroll to position [0, 0]
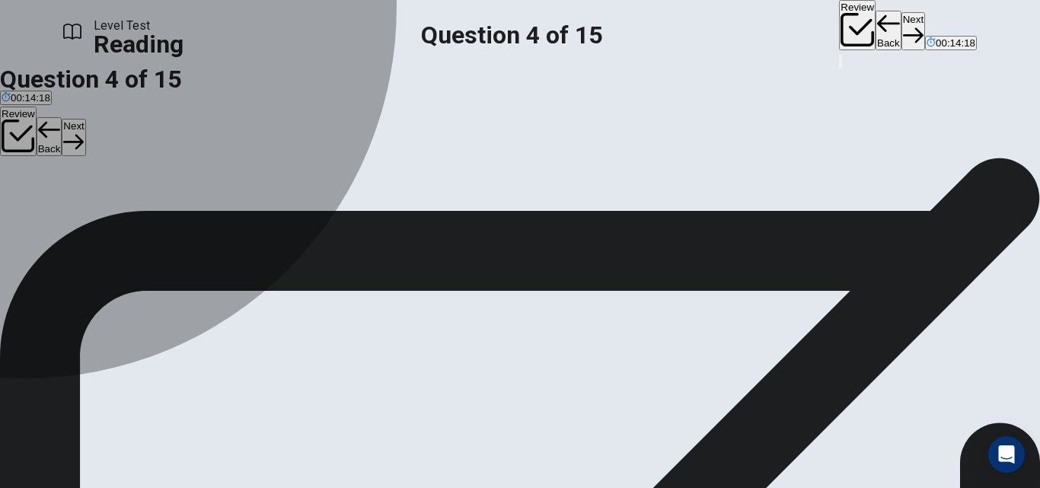
click at [94, 178] on button "A Increase food prices" at bounding box center [47, 189] width 94 height 26
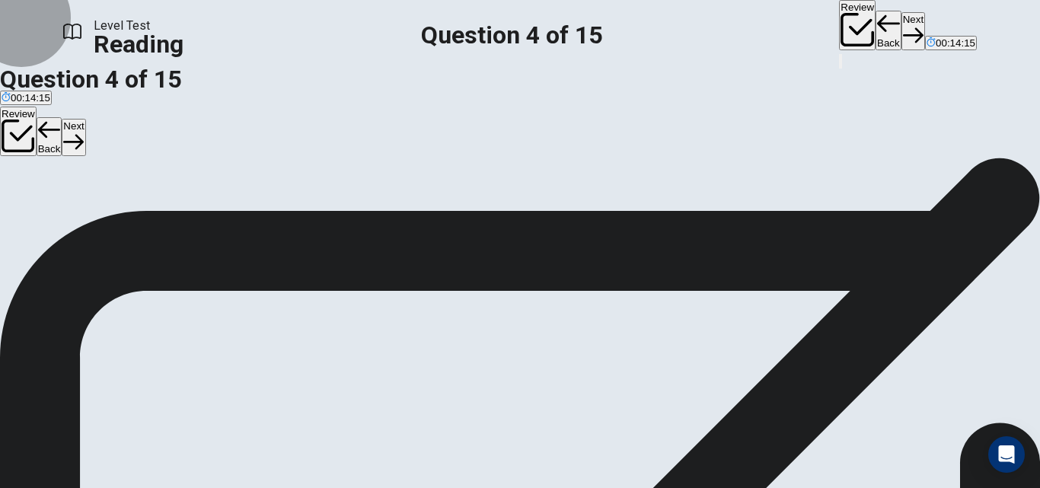
click at [902, 28] on button "Next" at bounding box center [914, 30] width 24 height 37
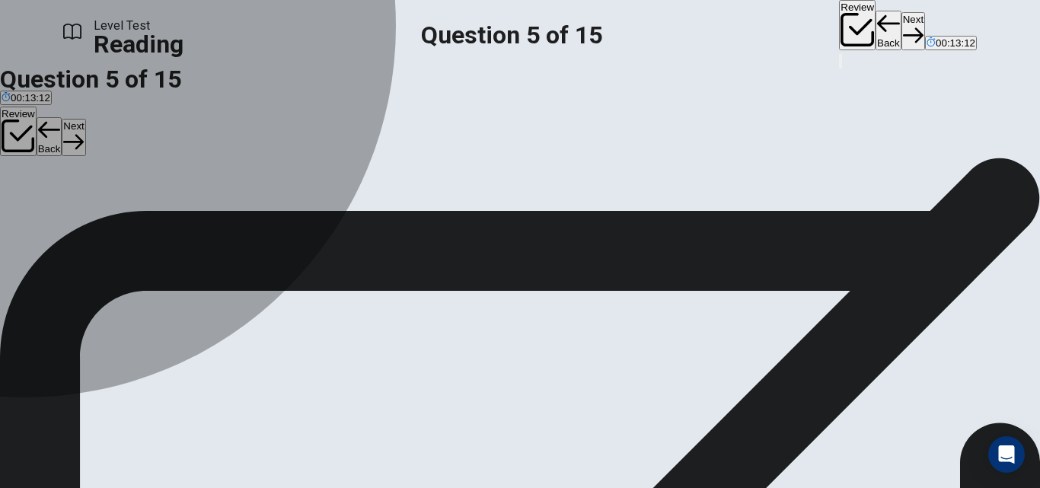
click at [168, 189] on div "B" at bounding box center [247, 182] width 158 height 11
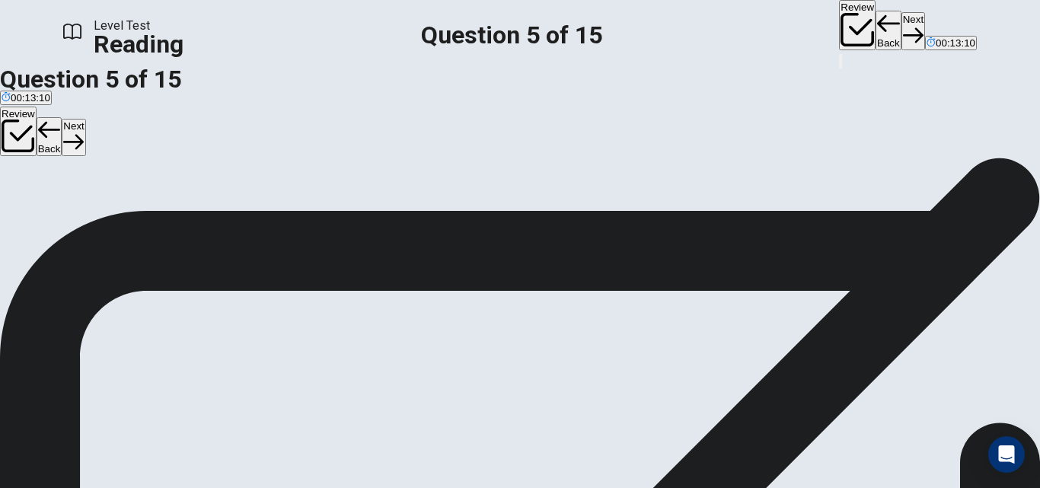
click at [902, 27] on button "Next" at bounding box center [914, 30] width 24 height 37
click at [902, 13] on button "Next" at bounding box center [914, 30] width 24 height 37
click at [220, 176] on button "A Growing plants on walls or in stacked containers" at bounding box center [110, 189] width 220 height 26
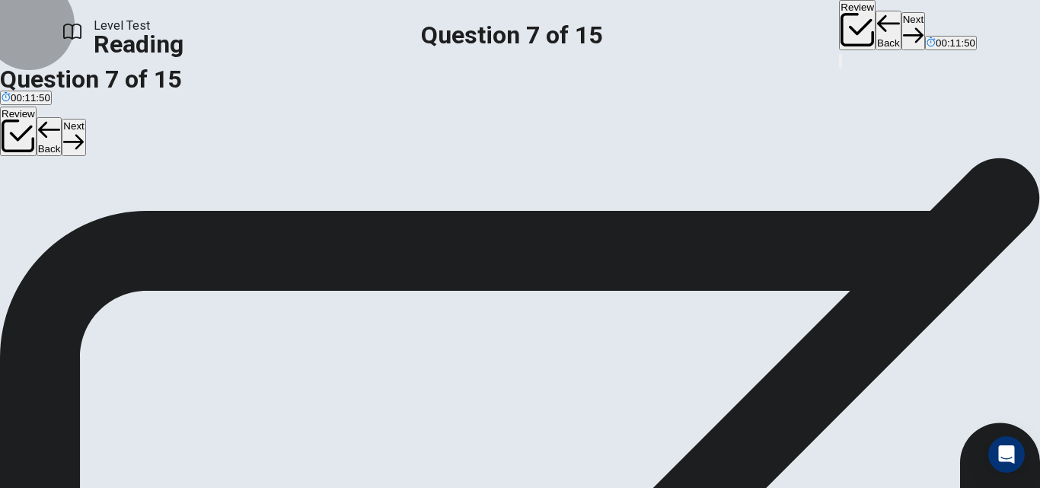
click at [902, 35] on button "Next" at bounding box center [914, 30] width 24 height 37
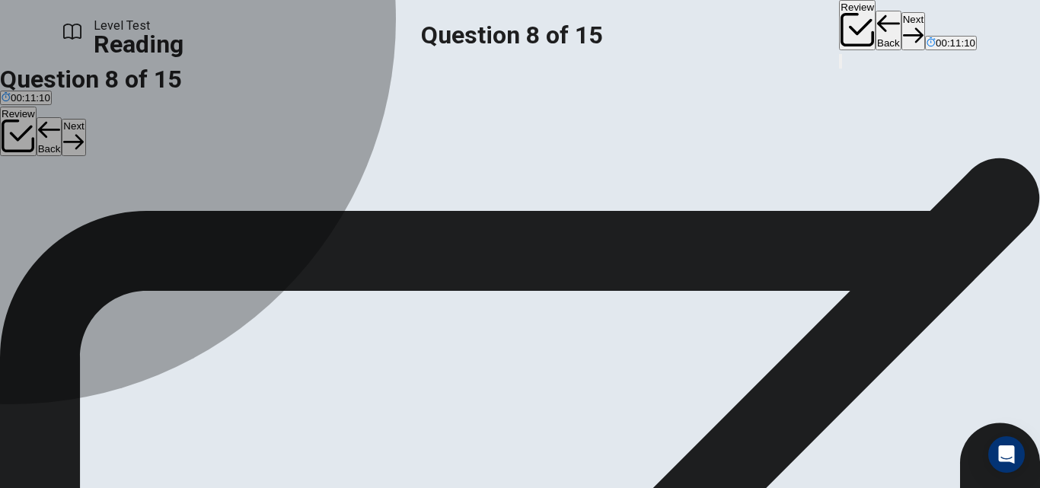
click at [330, 126] on div "C" at bounding box center [444, 120] width 229 height 11
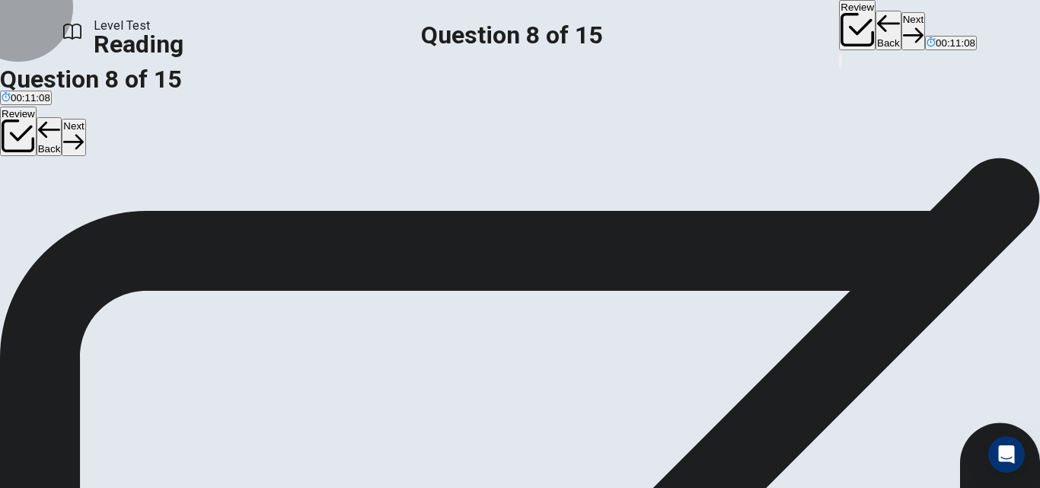
click at [902, 18] on button "Next" at bounding box center [914, 30] width 24 height 37
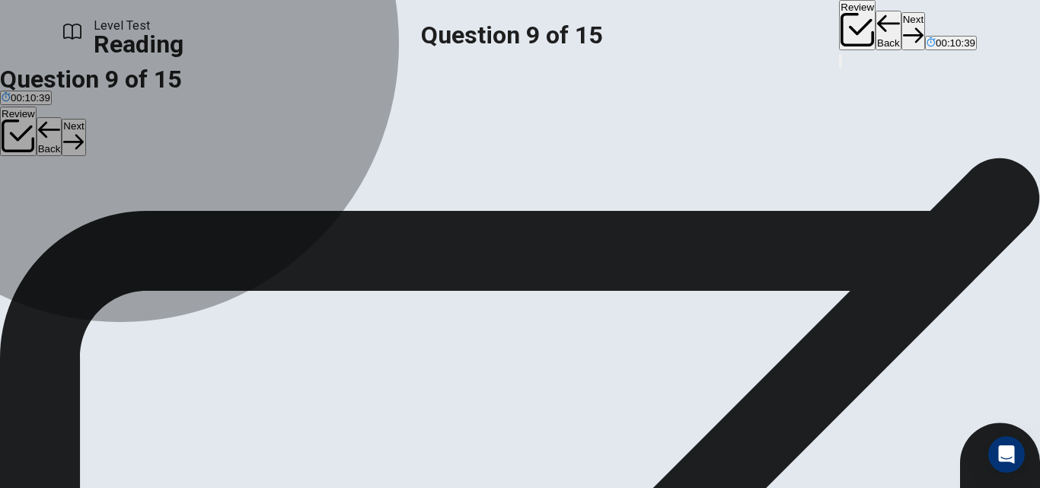
click at [211, 206] on button "C As urban populations increase, city gardens will become crucial for developin…" at bounding box center [257, 193] width 515 height 26
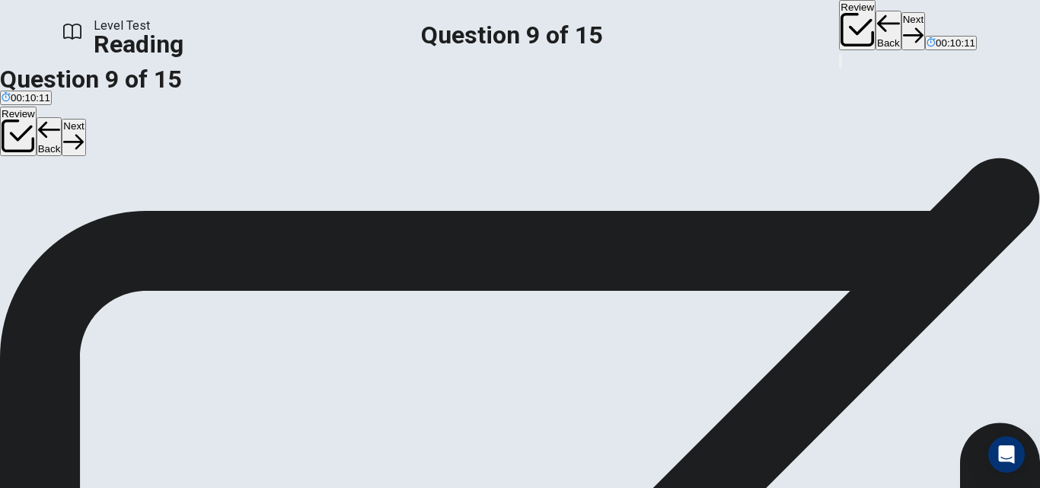
scroll to position [134, 0]
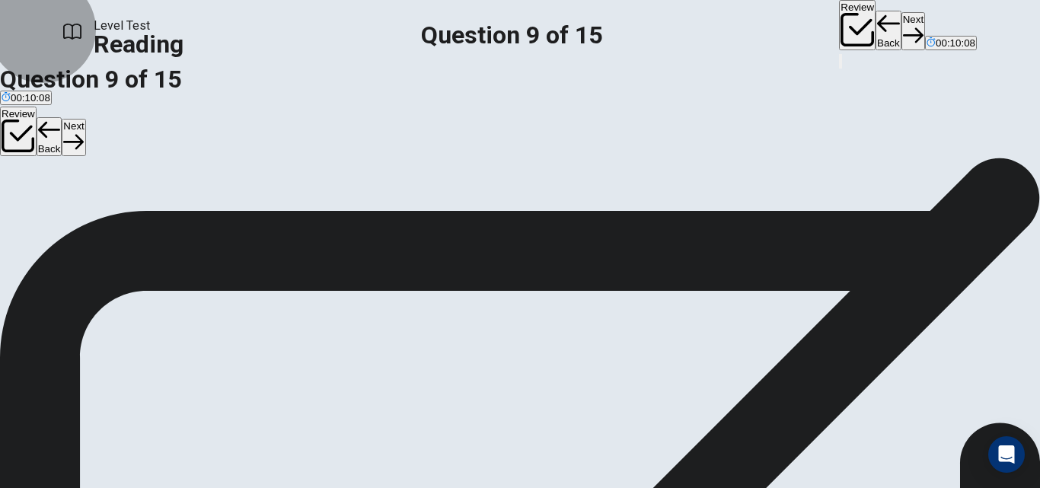
click at [902, 40] on button "Next" at bounding box center [914, 30] width 24 height 37
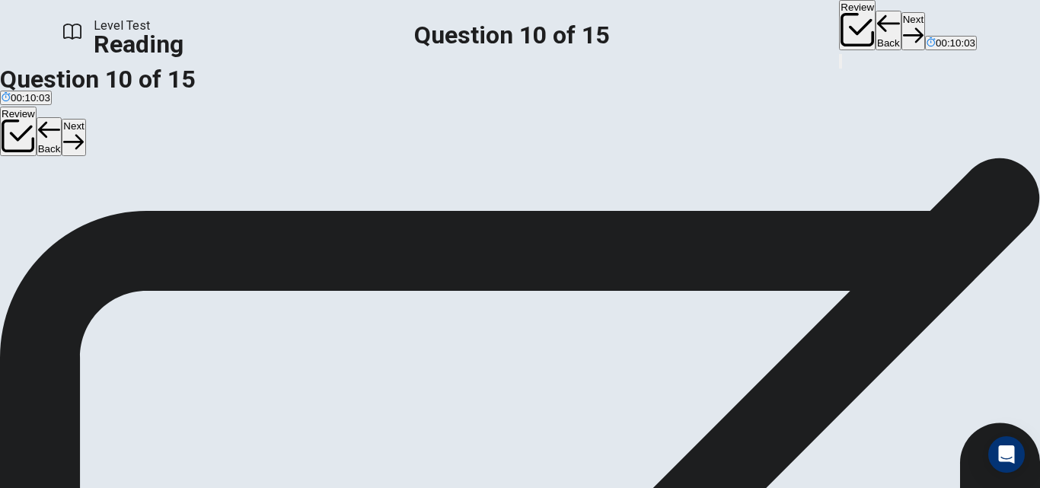
scroll to position [20, 0]
click at [806, 487] on input at bounding box center [740, 494] width 132 height 14
click at [202, 487] on input at bounding box center [136, 494] width 132 height 14
click at [902, 20] on button "Next" at bounding box center [914, 30] width 24 height 37
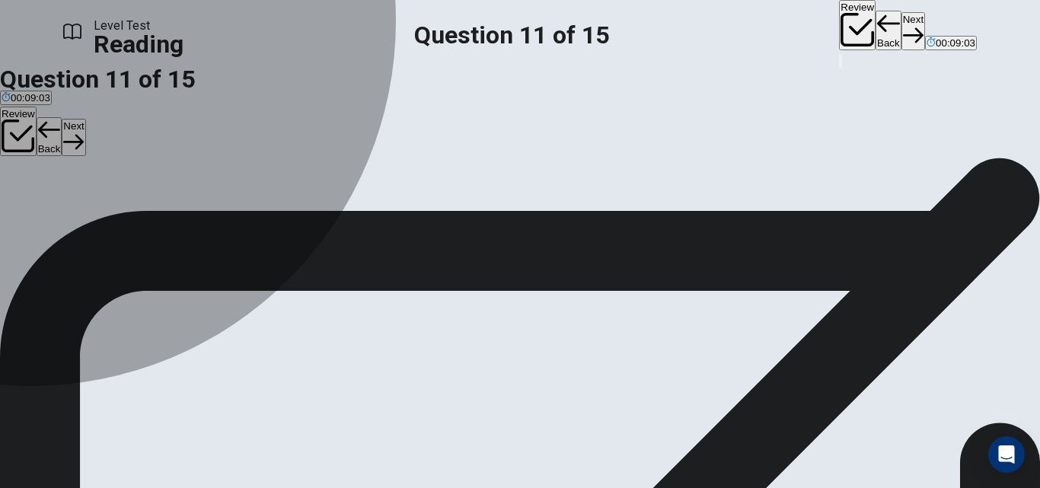
click at [50, 154] on button "A Traditional" at bounding box center [25, 151] width 50 height 26
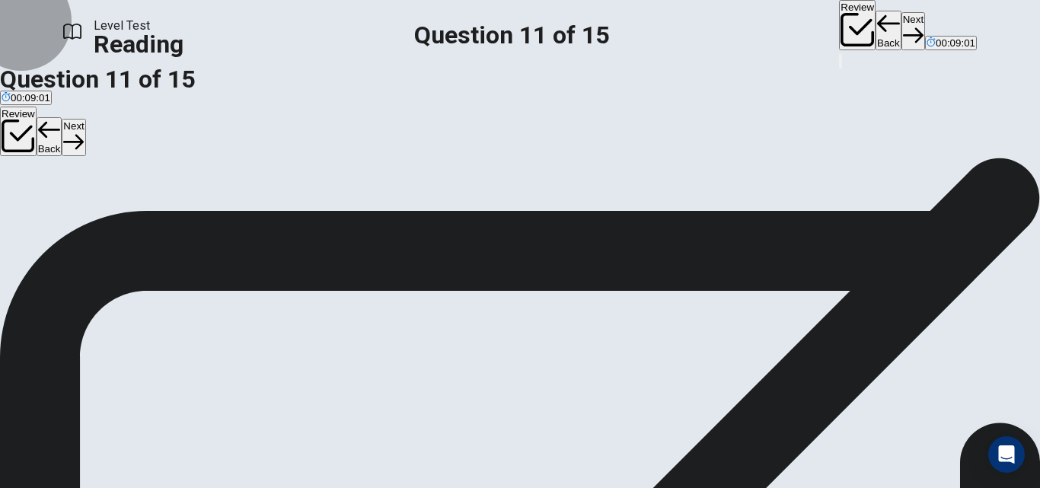
click at [902, 31] on button "Next" at bounding box center [914, 30] width 24 height 37
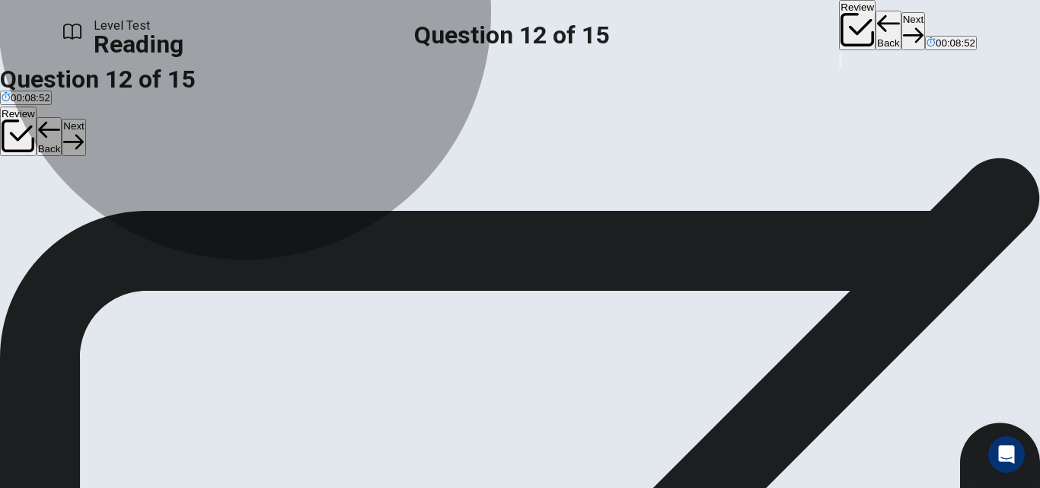
click at [452, 162] on span "Using raised beds or containers with fresh soil." at bounding box center [557, 156] width 210 height 11
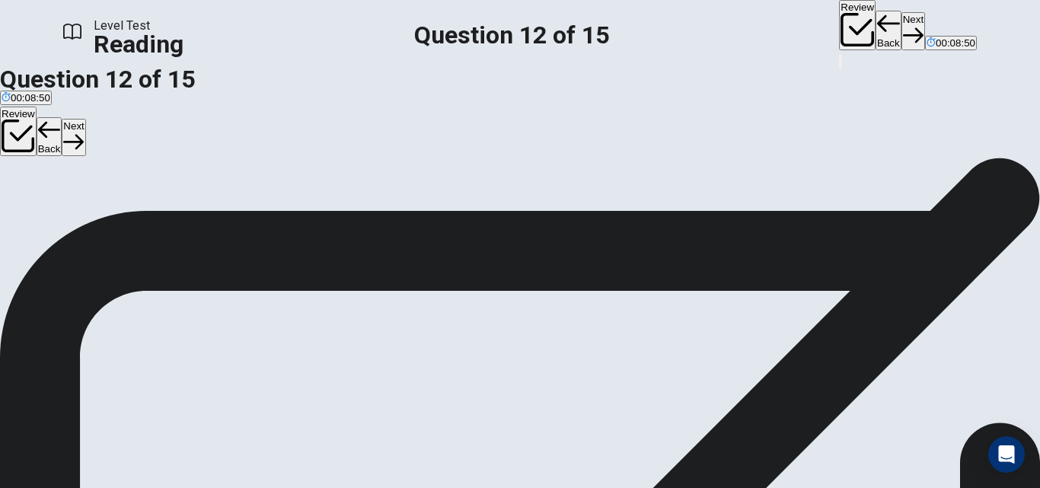
click at [902, 24] on button "Next" at bounding box center [914, 30] width 24 height 37
click at [876, 23] on button "Back" at bounding box center [889, 31] width 26 height 40
click at [876, 18] on button "Back" at bounding box center [889, 31] width 26 height 40
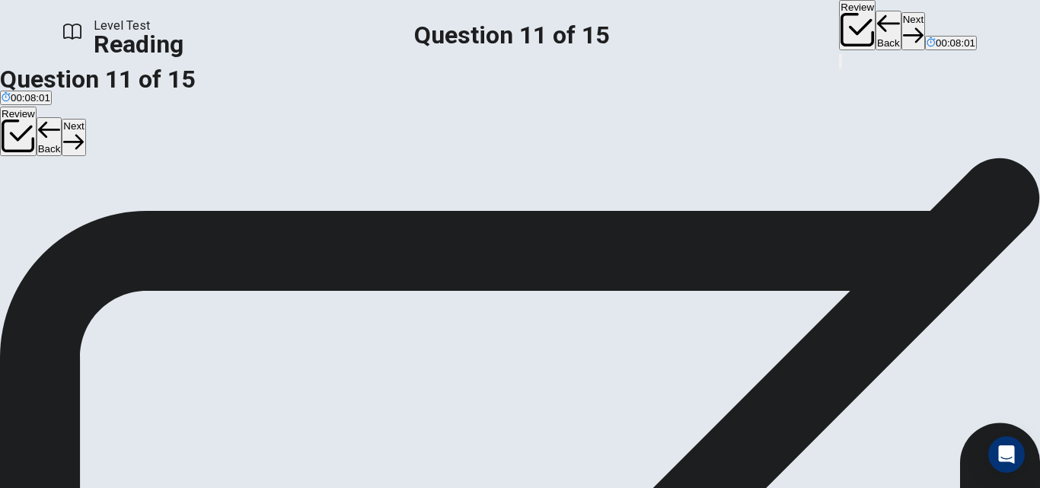
click at [91, 164] on button "B Creative" at bounding box center [70, 151] width 41 height 26
click at [902, 29] on button "Next" at bounding box center [914, 30] width 24 height 37
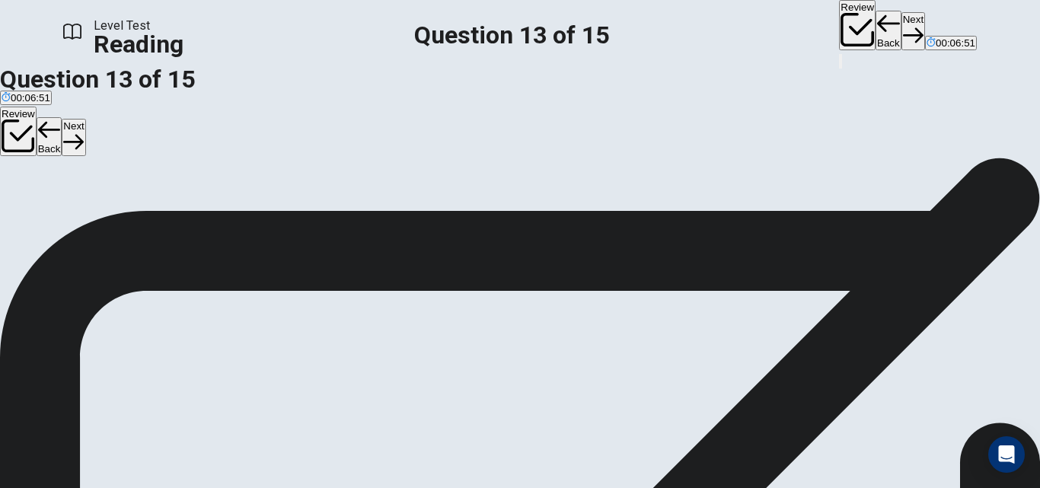
click at [344, 211] on button "C They help manage rainwater and prevent flooding." at bounding box center [458, 198] width 229 height 26
click at [902, 29] on button "Next" at bounding box center [914, 30] width 24 height 37
click at [415, 170] on span "By creating policies and programs that encourage urban agriculture." at bounding box center [336, 163] width 305 height 11
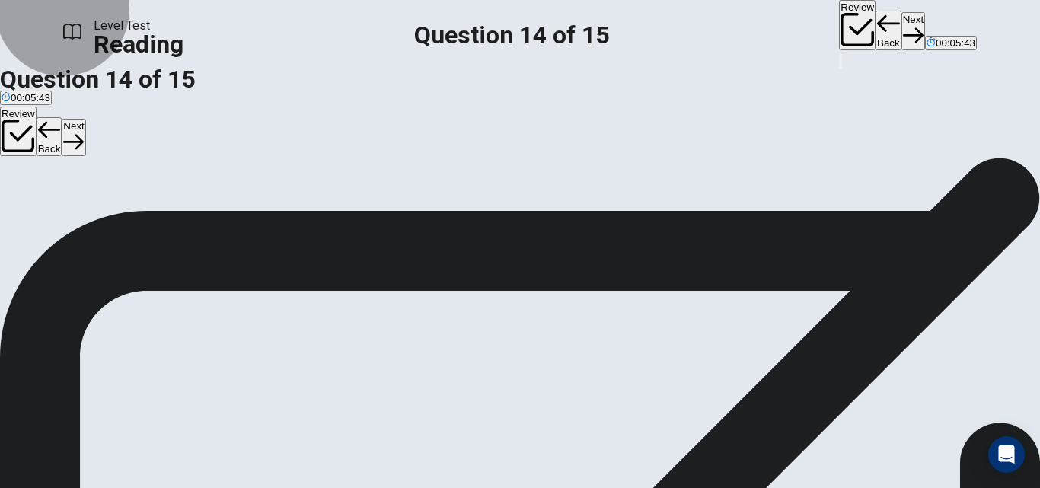
click at [902, 20] on button "Next" at bounding box center [914, 30] width 24 height 37
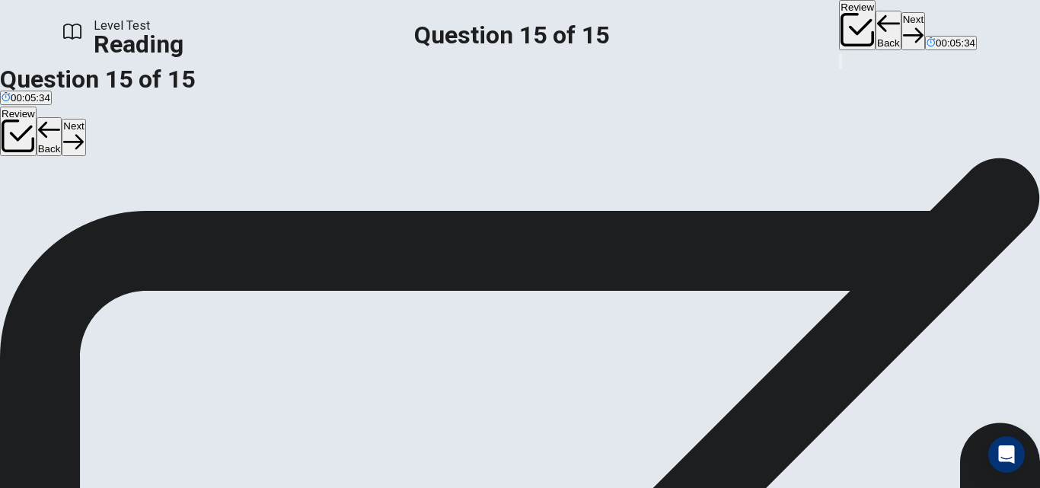
scroll to position [200, 0]
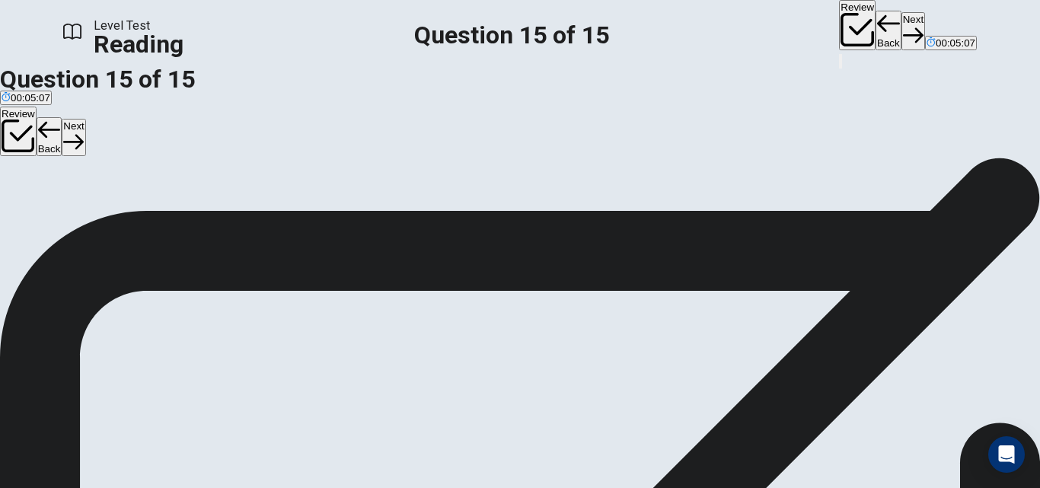
drag, startPoint x: 226, startPoint y: 196, endPoint x: 456, endPoint y: 210, distance: 230.4
drag, startPoint x: 270, startPoint y: 241, endPoint x: 551, endPoint y: 302, distance: 288.3
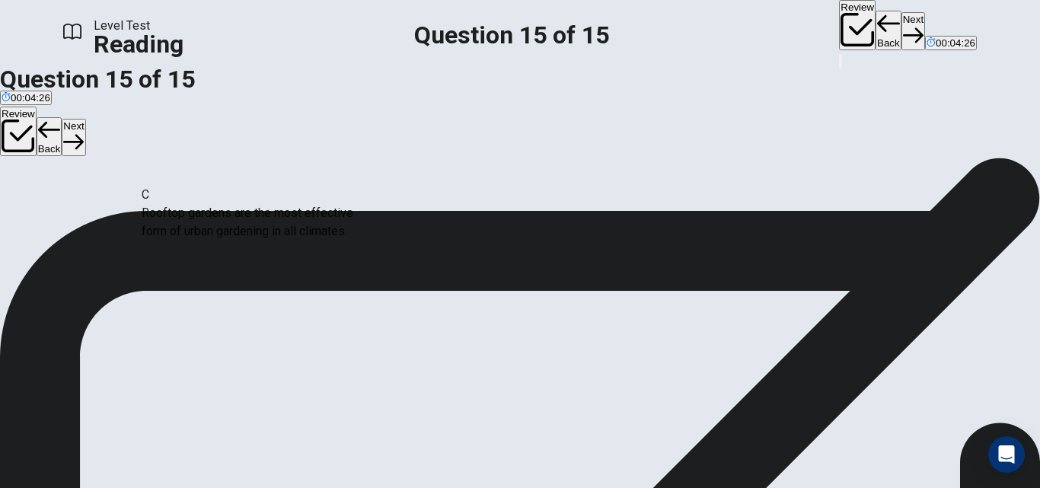
scroll to position [0, 0]
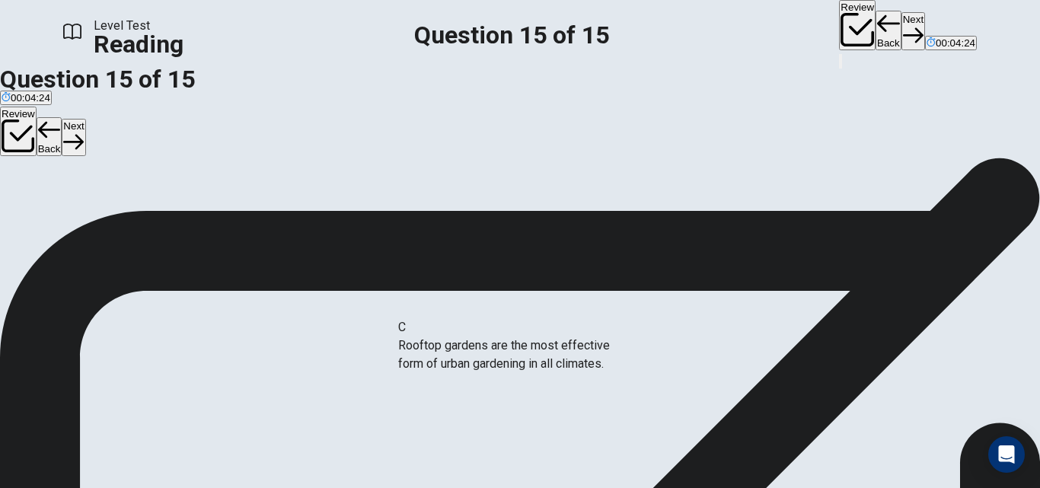
drag, startPoint x: 273, startPoint y: 212, endPoint x: 757, endPoint y: 428, distance: 529.4
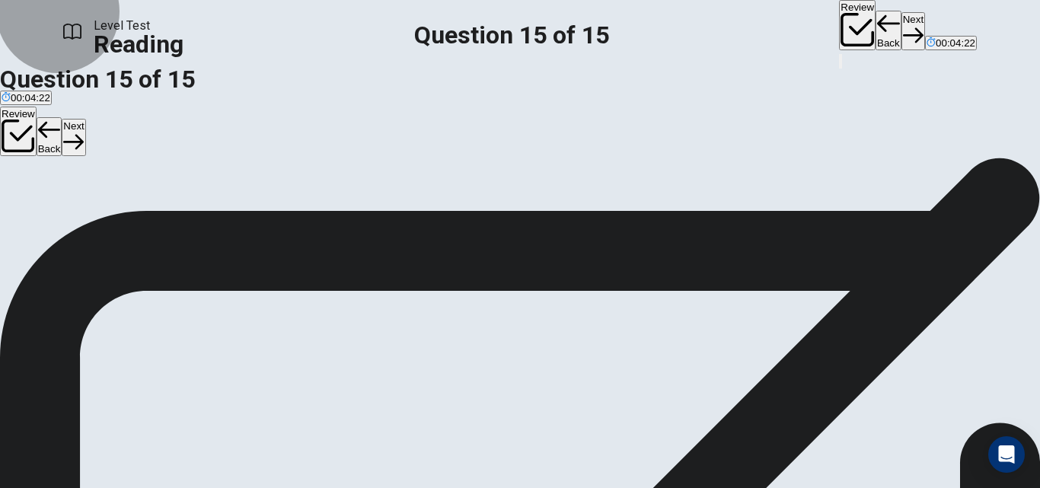
click at [902, 22] on button "Next" at bounding box center [914, 30] width 24 height 37
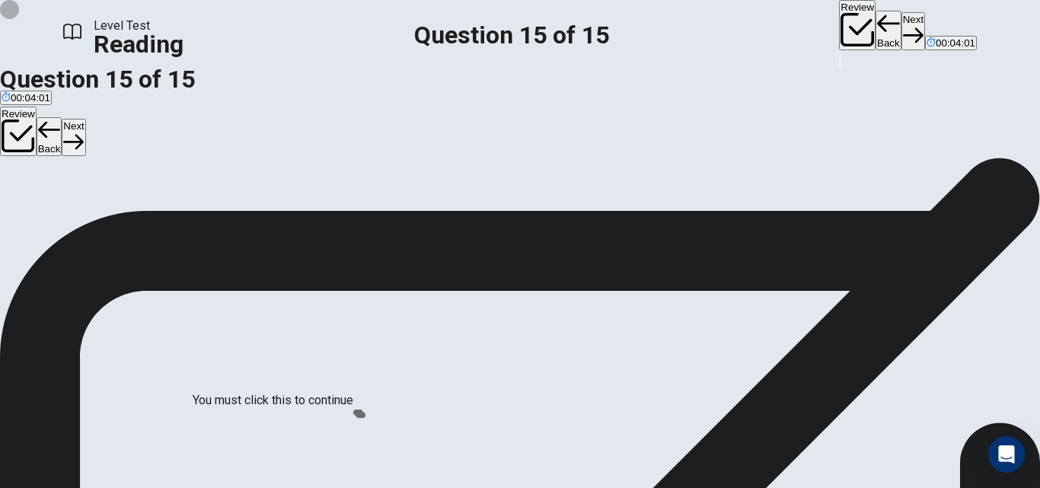
click at [845, 487] on div at bounding box center [520, 488] width 1040 height 0
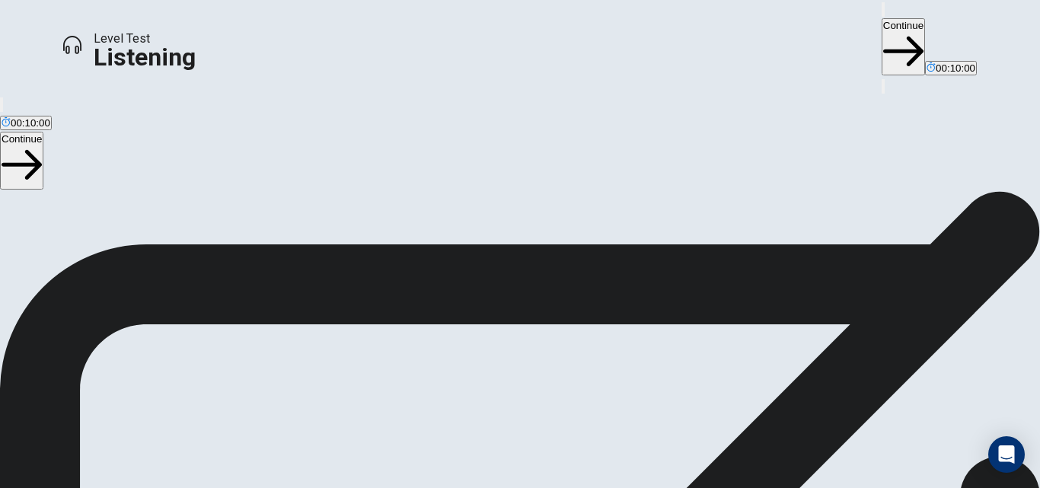
click at [483, 433] on span "This test checks how well you understand spoken English. You will listen to 1 c…" at bounding box center [339, 261] width 679 height 422
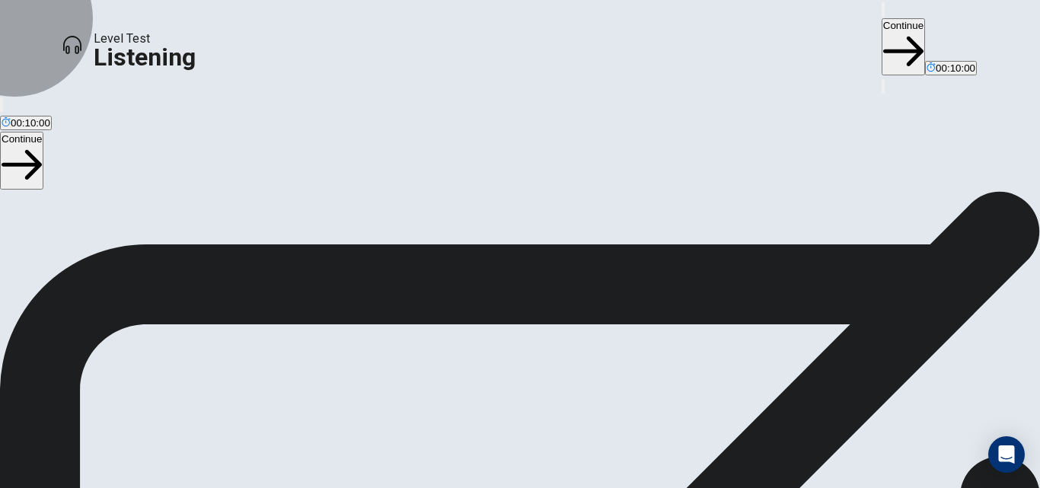
click at [882, 29] on button "Continue" at bounding box center [903, 46] width 43 height 57
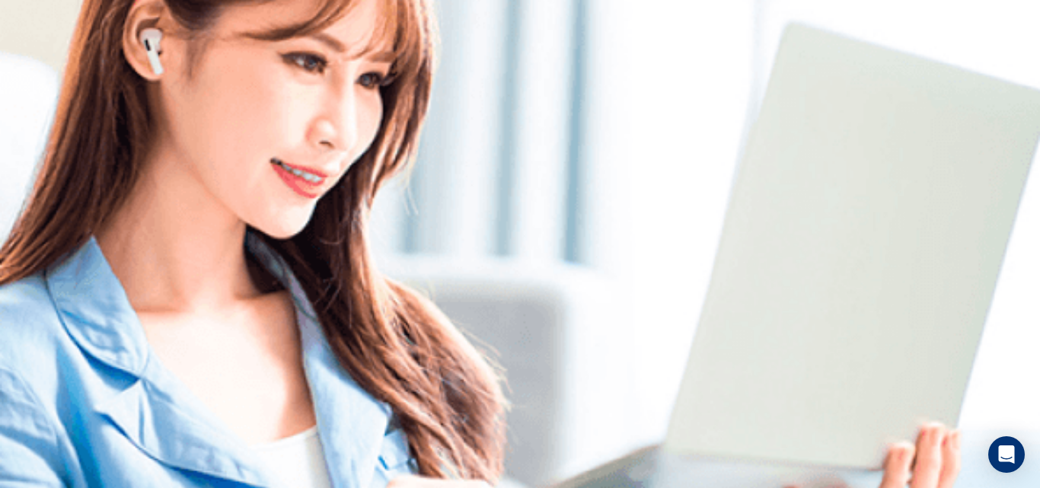
click at [252, 209] on div "Listen to this clip about Weekend Plans, then answer the questions. You can tak…" at bounding box center [520, 191] width 1040 height 37
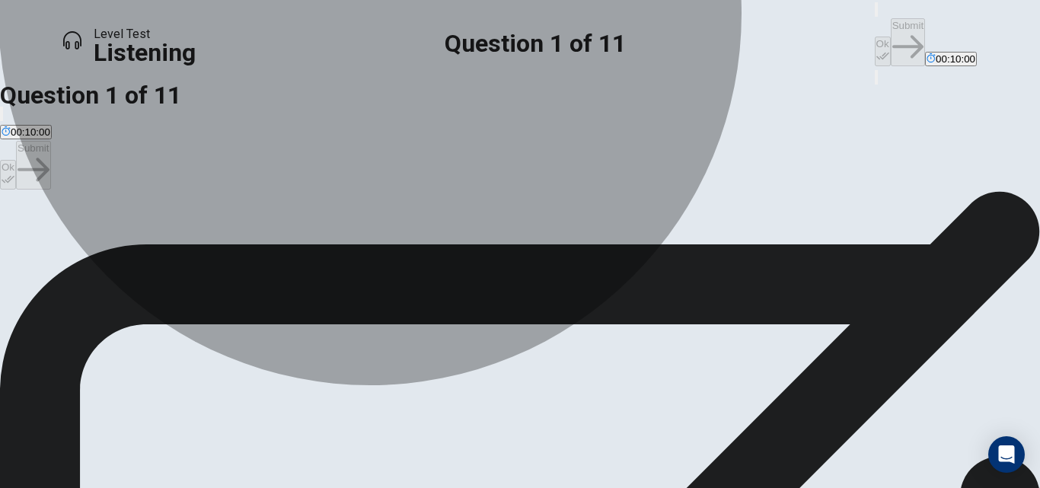
click at [117, 234] on button "A Visit an amusement park." at bounding box center [58, 241] width 117 height 26
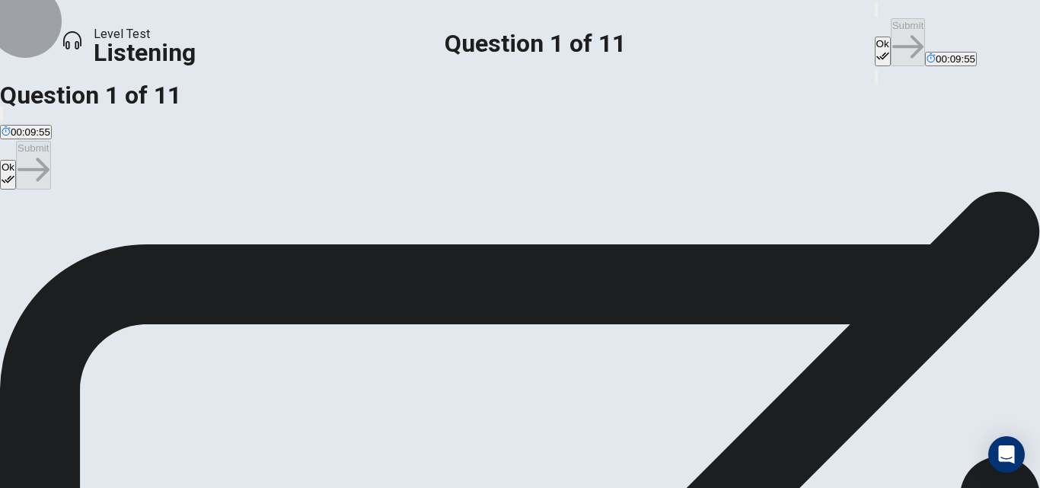
click at [875, 37] on button "Ok" at bounding box center [883, 52] width 16 height 30
click at [891, 22] on button "Submit" at bounding box center [908, 42] width 34 height 48
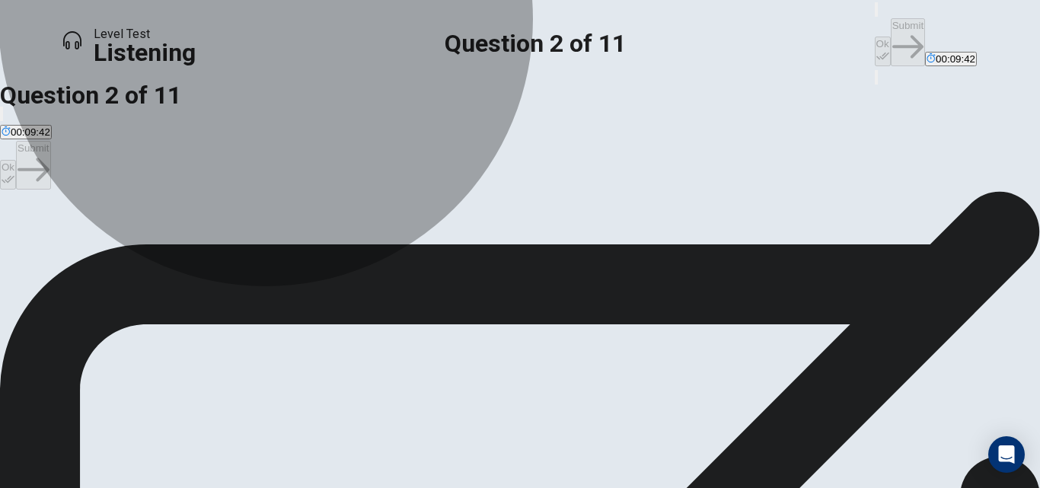
click at [561, 252] on span "Because it has the tallest roller coaster in the country." at bounding box center [681, 246] width 240 height 11
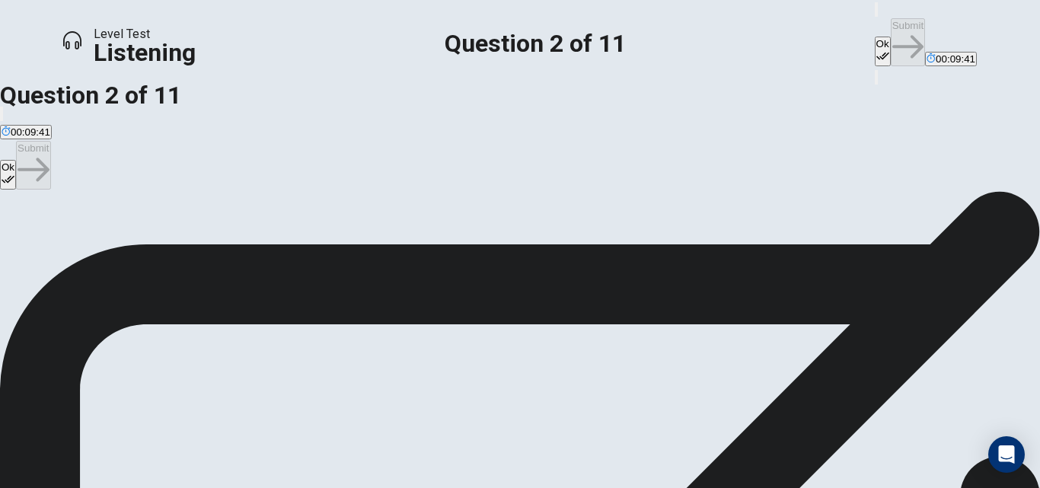
click at [876, 49] on icon "button" at bounding box center [882, 55] width 13 height 13
click at [891, 19] on button "Submit" at bounding box center [908, 42] width 34 height 48
click at [426, 252] on span "Nervous but willing to try." at bounding box center [369, 246] width 113 height 11
click at [875, 37] on button "Ok" at bounding box center [883, 52] width 16 height 30
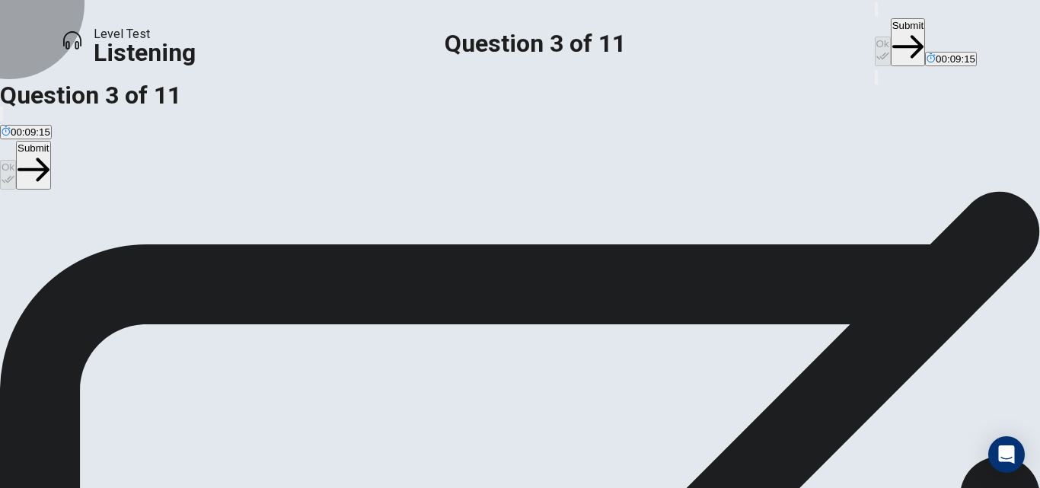
click at [891, 18] on button "Submit" at bounding box center [908, 42] width 34 height 48
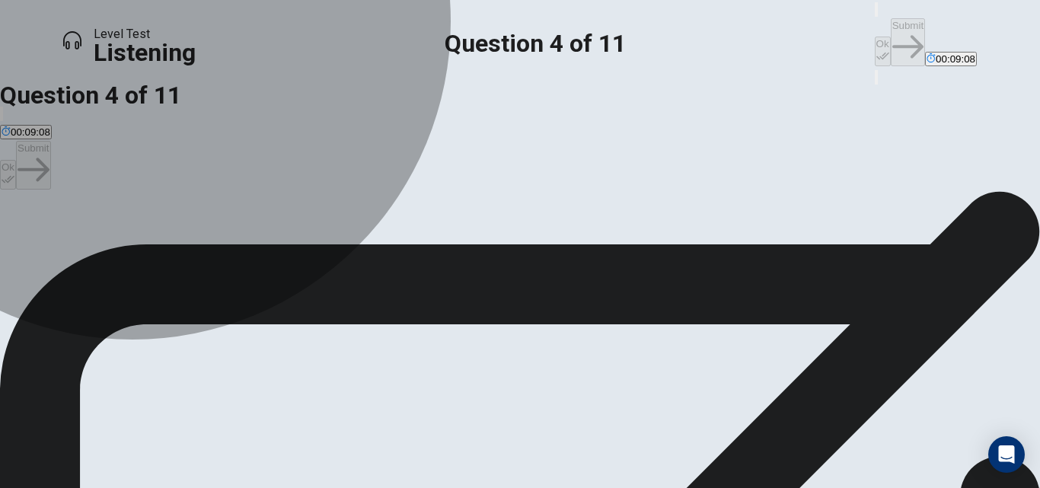
click at [205, 252] on span "Going on a water ride." at bounding box center [155, 246] width 100 height 11
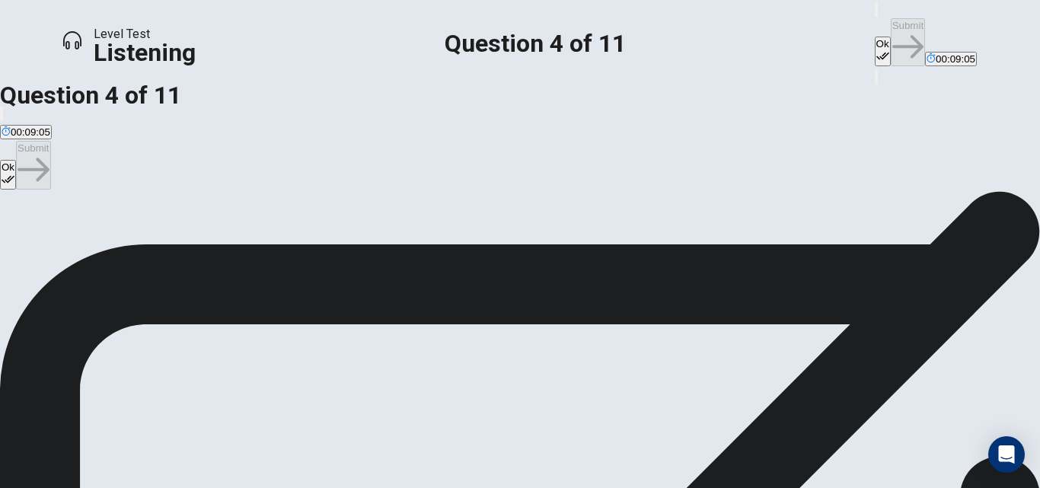
click at [875, 37] on button "Ok" at bounding box center [883, 52] width 16 height 30
click at [891, 25] on button "Submit" at bounding box center [908, 42] width 34 height 48
click at [65, 239] on button "A Extra clothes." at bounding box center [32, 241] width 65 height 26
click at [875, 37] on button "Ok" at bounding box center [883, 52] width 16 height 30
click at [891, 18] on button "Submit" at bounding box center [908, 42] width 34 height 48
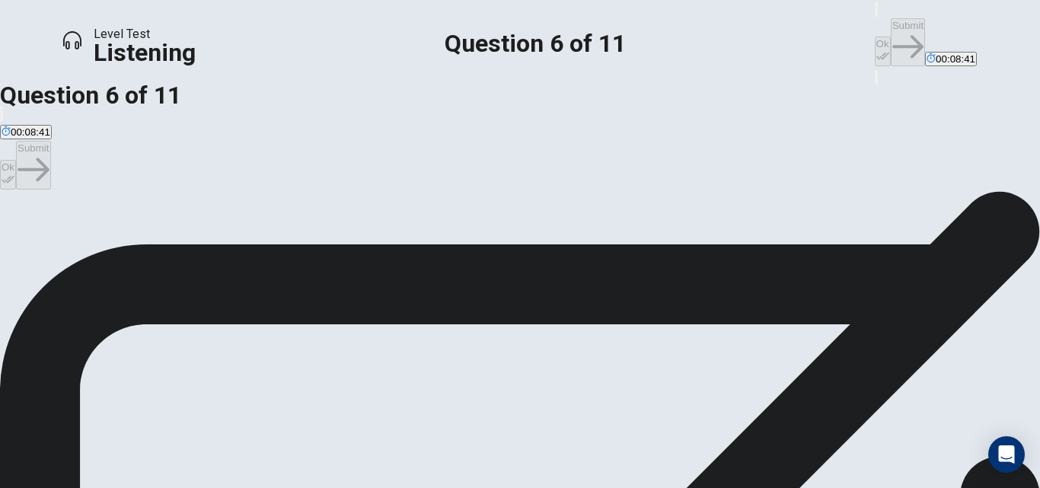
click at [445, 254] on button "D To avoid long lines." at bounding box center [450, 241] width 89 height 26
click at [875, 37] on button "Ok" at bounding box center [883, 52] width 16 height 30
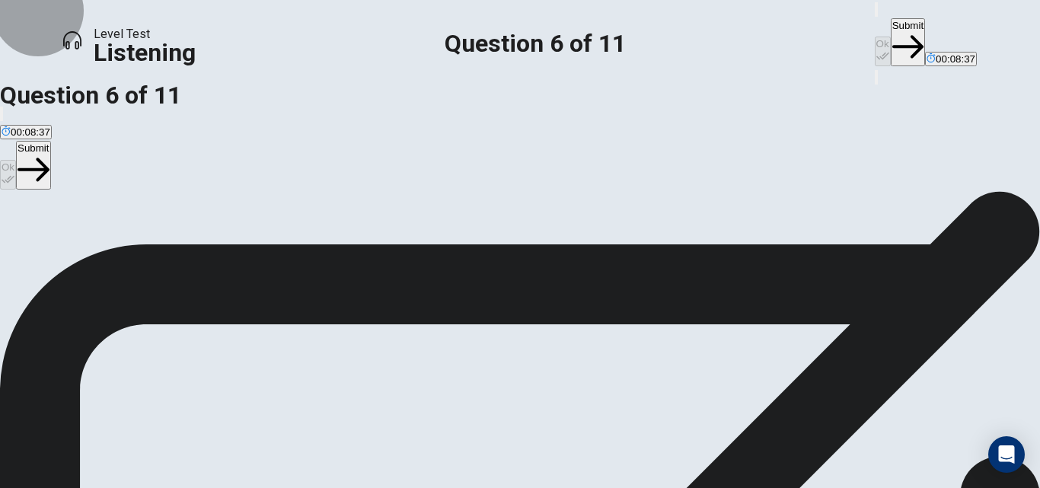
click at [891, 21] on button "Submit" at bounding box center [908, 42] width 34 height 48
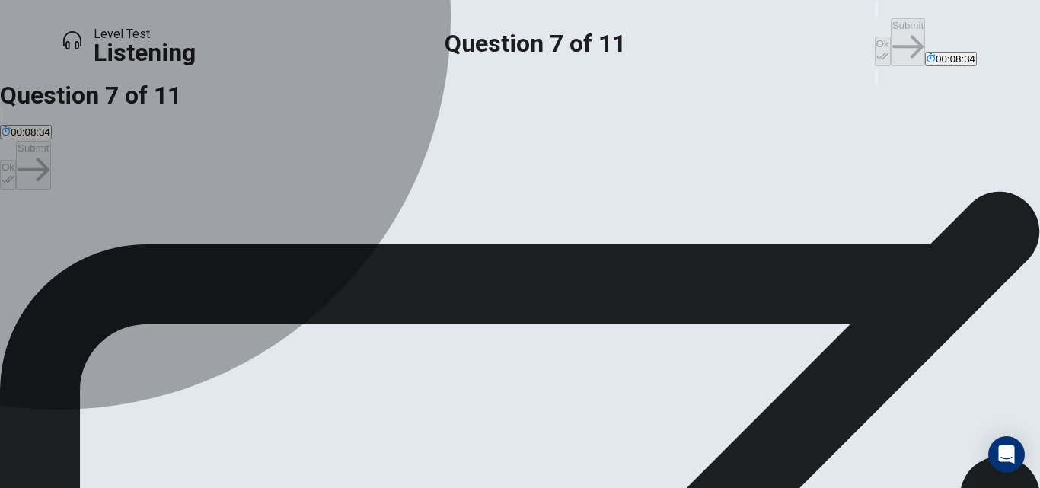
click at [66, 252] on span "9 a.m." at bounding box center [52, 246] width 28 height 11
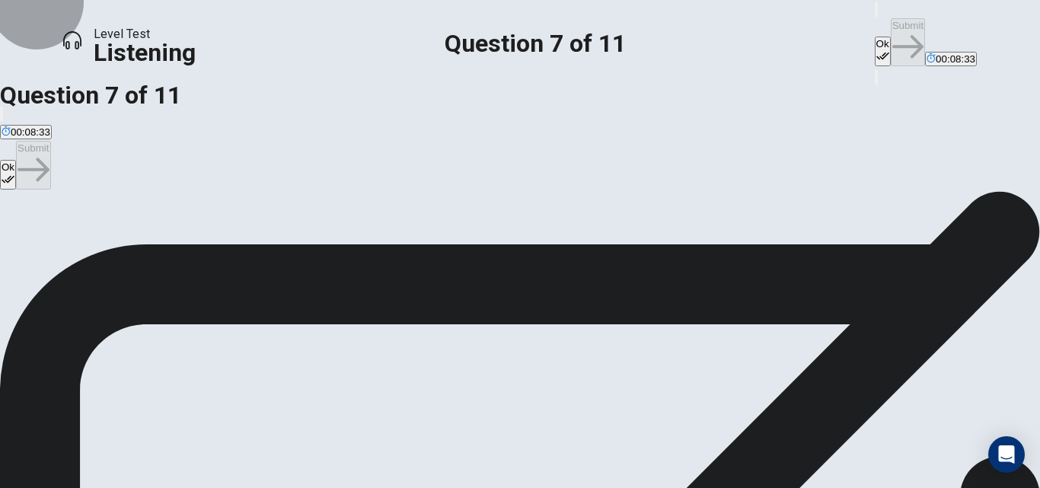
click at [875, 37] on button "Ok" at bounding box center [883, 52] width 16 height 30
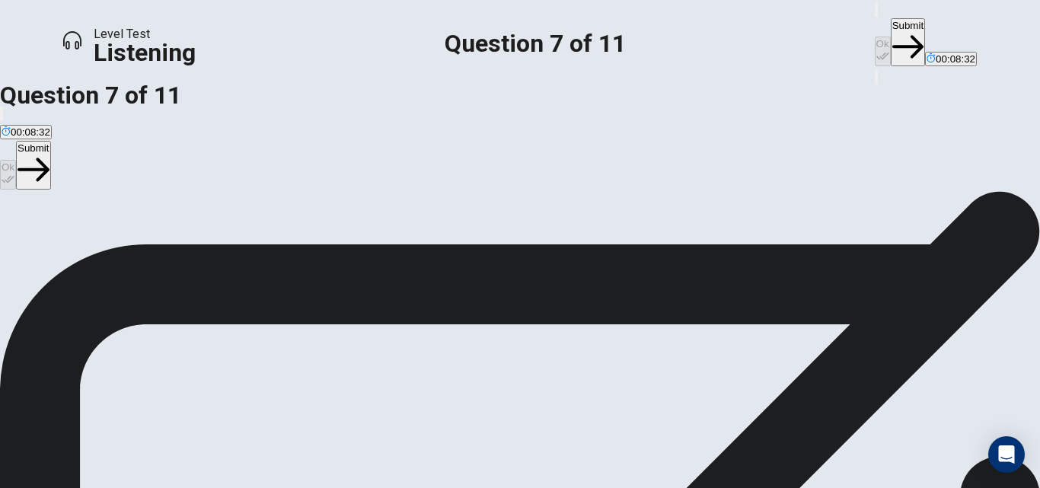
click at [891, 18] on button "Submit" at bounding box center [908, 42] width 34 height 48
click at [447, 254] on button "C They are looking forward to it." at bounding box center [378, 241] width 137 height 26
click at [464, 252] on span "They are worried it might not be fun." at bounding box center [530, 246] width 162 height 11
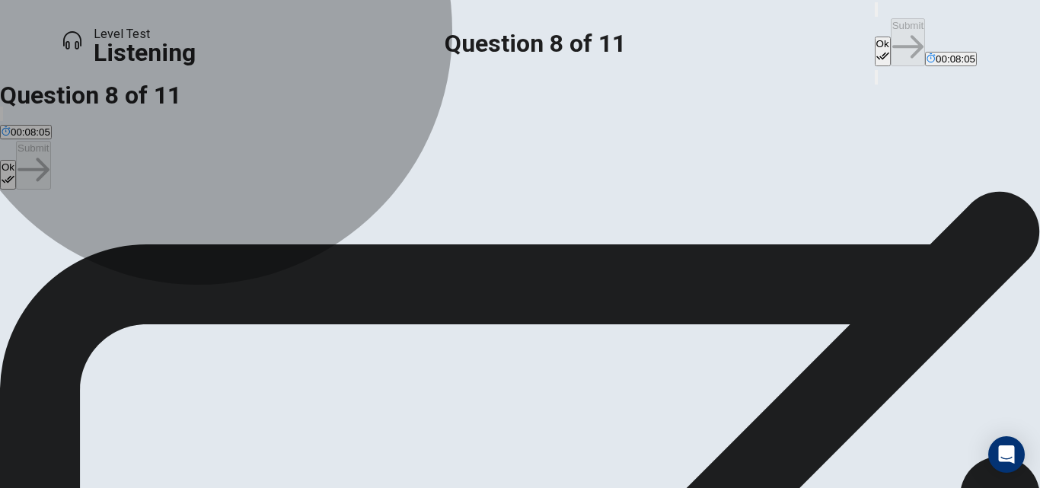
click at [447, 254] on button "C They are looking forward to it." at bounding box center [378, 241] width 137 height 26
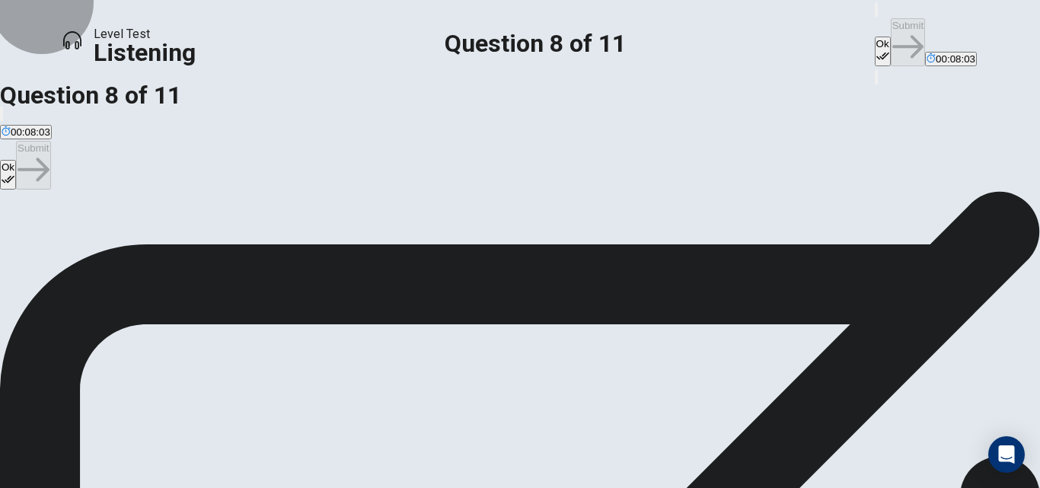
click at [875, 37] on button "Ok" at bounding box center [883, 52] width 16 height 30
click at [891, 18] on button "Submit" at bounding box center [908, 42] width 34 height 48
click at [875, 37] on button "Ok" at bounding box center [883, 52] width 16 height 30
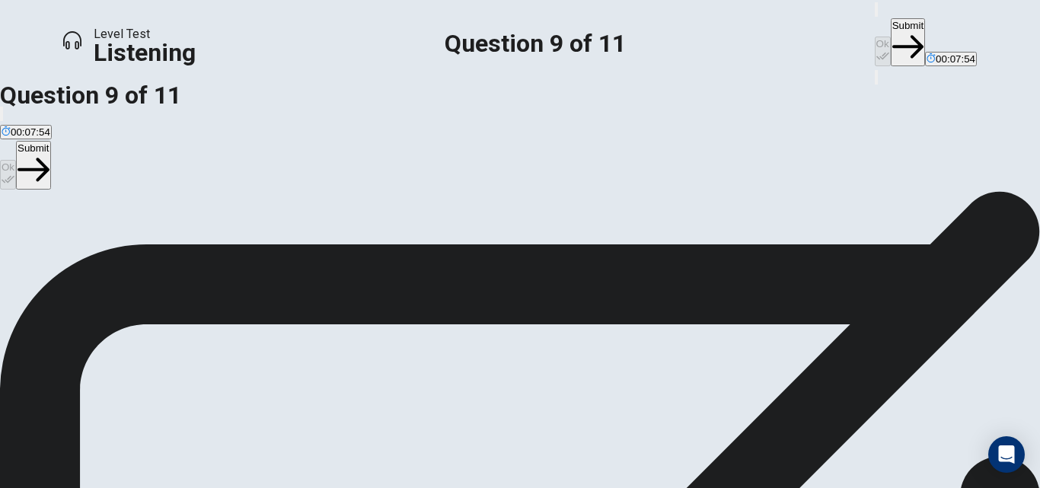
click at [891, 19] on button "Submit" at bounding box center [908, 42] width 34 height 48
click at [526, 252] on span "To change after getting wet on the water ride." at bounding box center [457, 246] width 203 height 11
drag, startPoint x: 701, startPoint y: 2, endPoint x: 703, endPoint y: 18, distance: 16.1
click at [703, 18] on div "Level Test Listening Question 10 of 11 Ok Submit 00:07:44" at bounding box center [520, 43] width 1040 height 86
click at [875, 37] on button "Ok" at bounding box center [883, 52] width 16 height 30
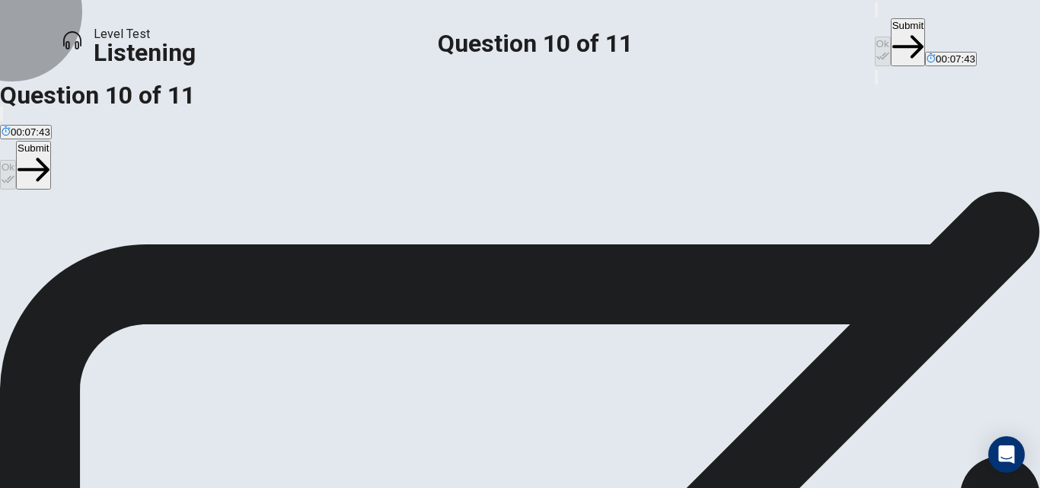
click at [891, 22] on button "Submit" at bounding box center [908, 42] width 34 height 48
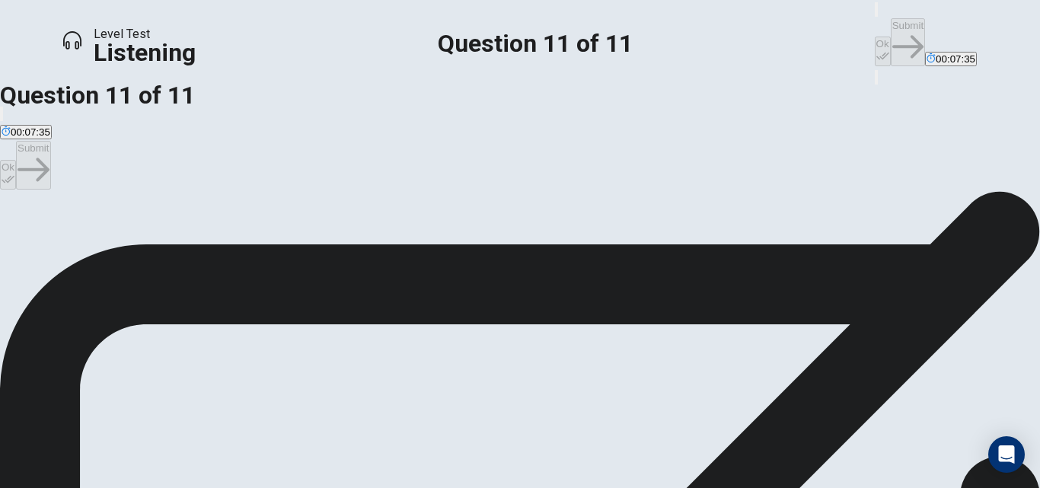
click at [416, 254] on button "B Begin with less scary rides and build up to bigger ones." at bounding box center [290, 241] width 251 height 26
click at [875, 37] on button "Ok" at bounding box center [883, 52] width 16 height 30
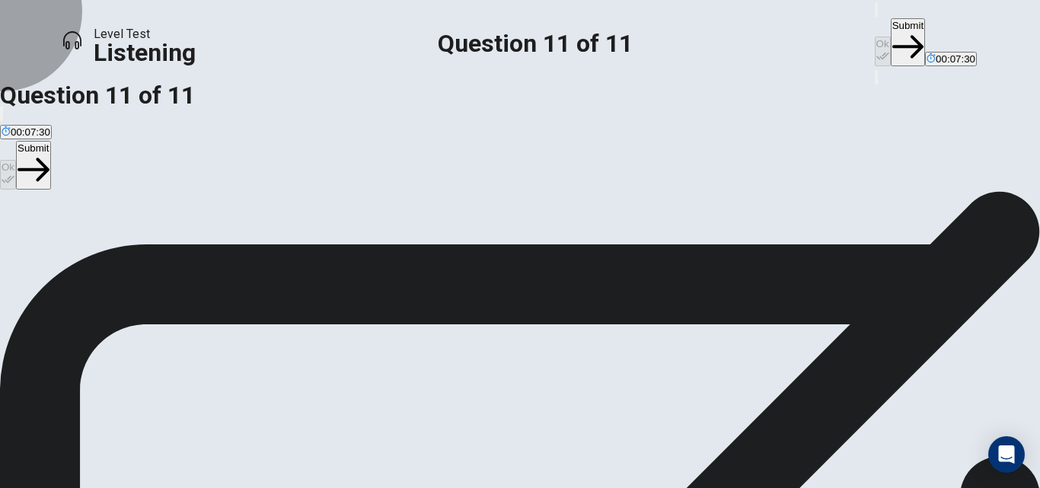
click at [891, 21] on button "Submit" at bounding box center [908, 42] width 34 height 48
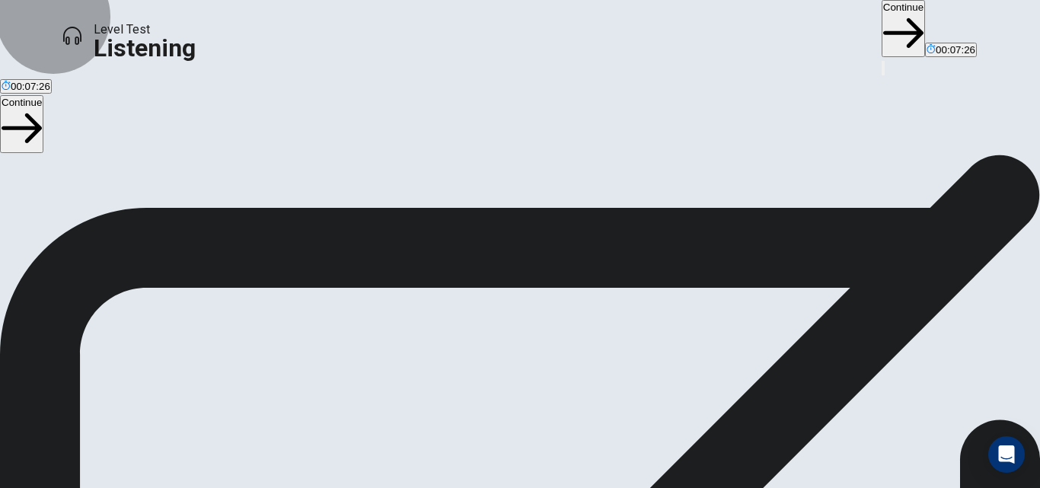
click at [882, 27] on button "Continue" at bounding box center [903, 28] width 43 height 57
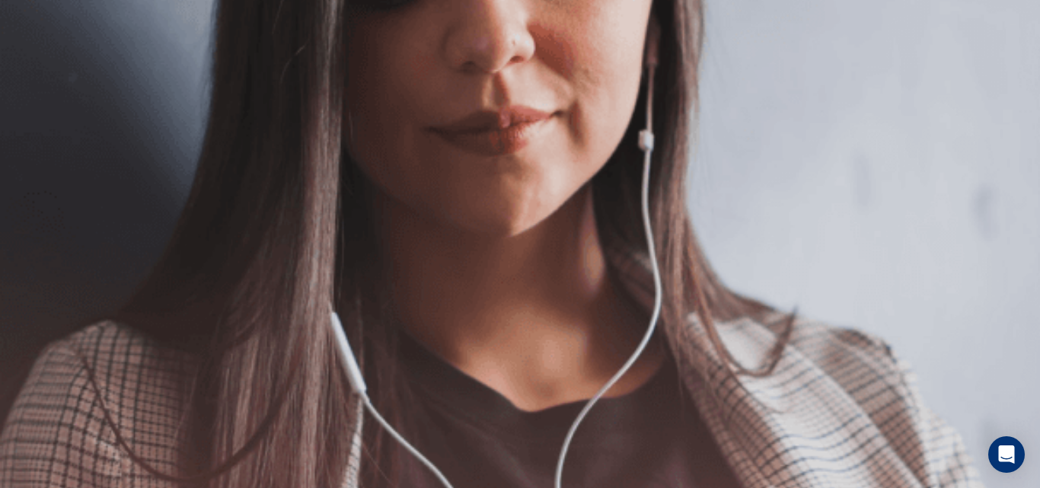
click at [934, 29] on button "Continue" at bounding box center [955, 46] width 43 height 57
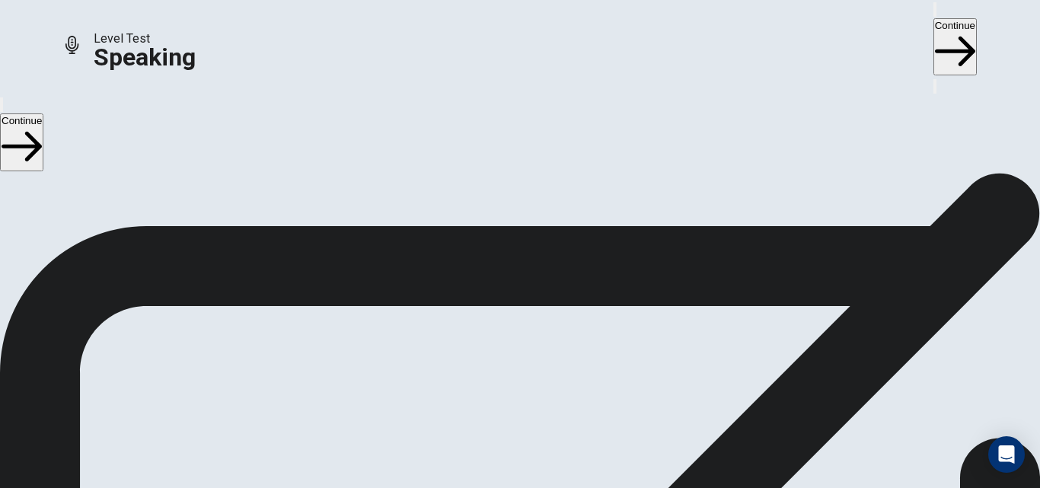
scroll to position [110, 0]
click at [518, 378] on icon "Play Audio" at bounding box center [510, 387] width 14 height 18
click at [502, 378] on icon "Pause Audio" at bounding box center [502, 378] width 0 height 0
click at [543, 314] on icon at bounding box center [520, 337] width 46 height 46
click at [503, 376] on button "Play Audio" at bounding box center [501, 375] width 3 height 14
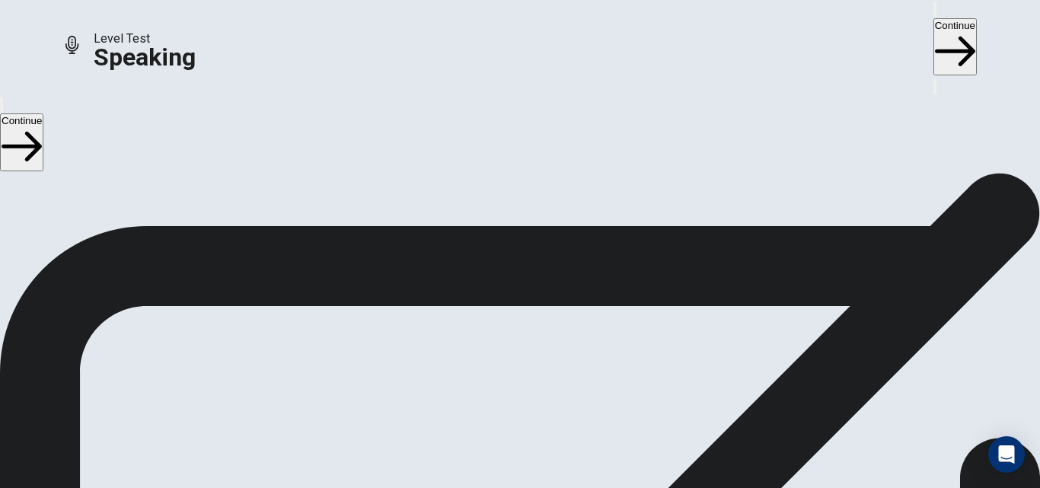
click at [543, 320] on div at bounding box center [520, 339] width 46 height 51
click at [519, 378] on icon "Pause Audio" at bounding box center [511, 387] width 16 height 18
click at [502, 378] on icon "Play Audio" at bounding box center [502, 378] width 0 height 0
click at [764, 417] on body "Level Test Speaking Continue Continue Checking the Microphone Check if your mic…" at bounding box center [520, 244] width 1040 height 488
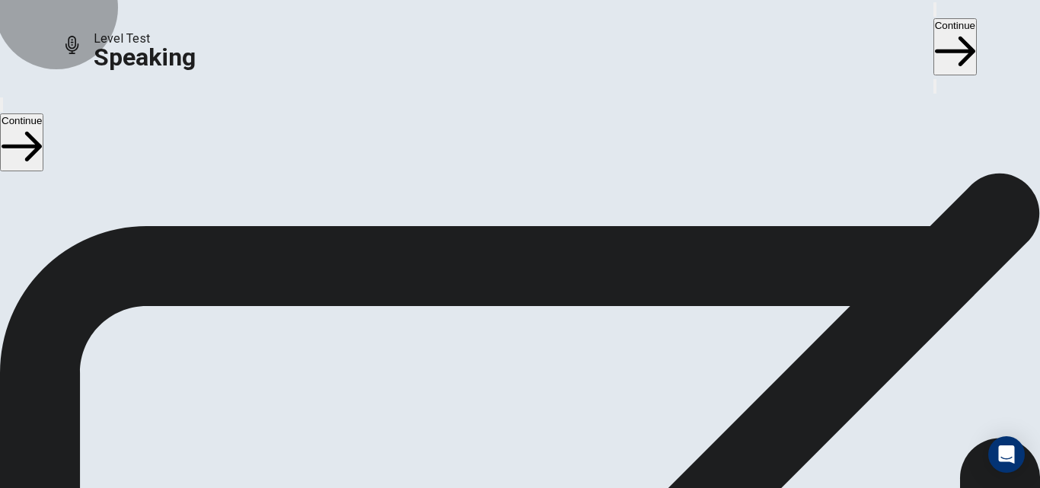
click at [934, 18] on button "Continue" at bounding box center [955, 46] width 43 height 57
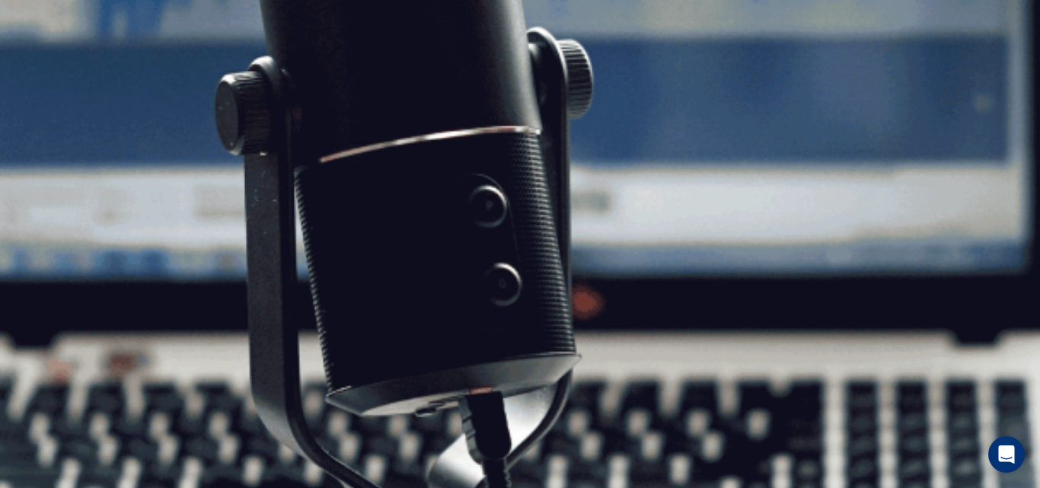
click at [934, 30] on button "Continue" at bounding box center [955, 46] width 43 height 57
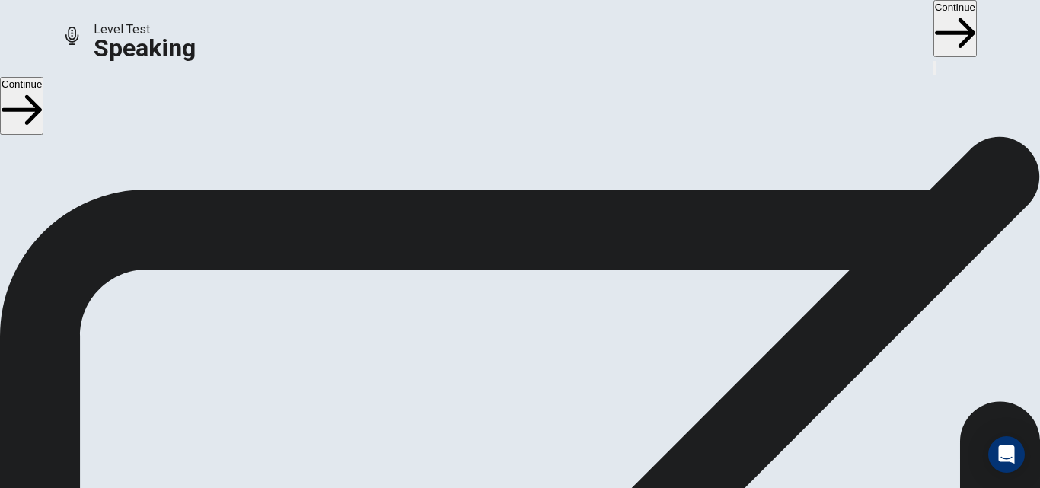
scroll to position [66, 0]
click at [934, 31] on button "Continue" at bounding box center [955, 28] width 43 height 57
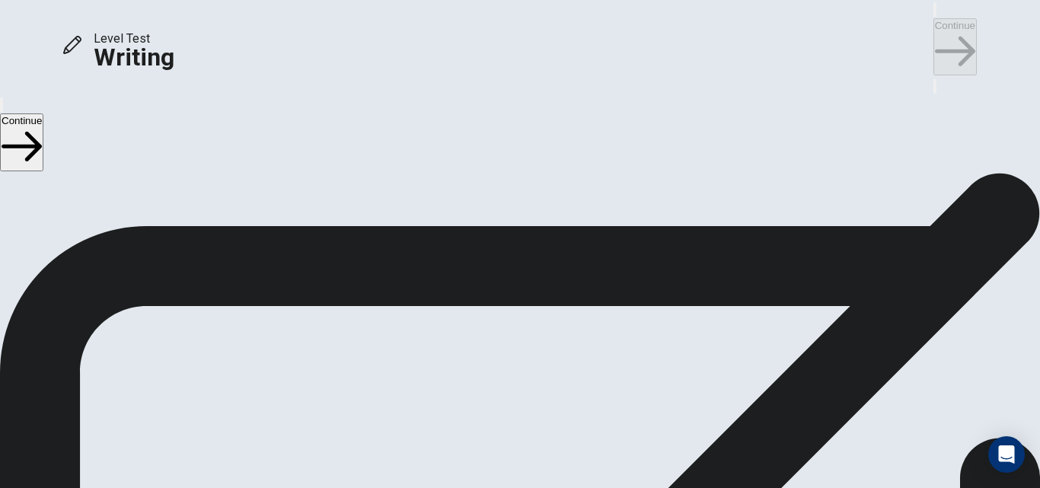
scroll to position [18, 0]
click at [934, 31] on button "Continue" at bounding box center [955, 46] width 43 height 57
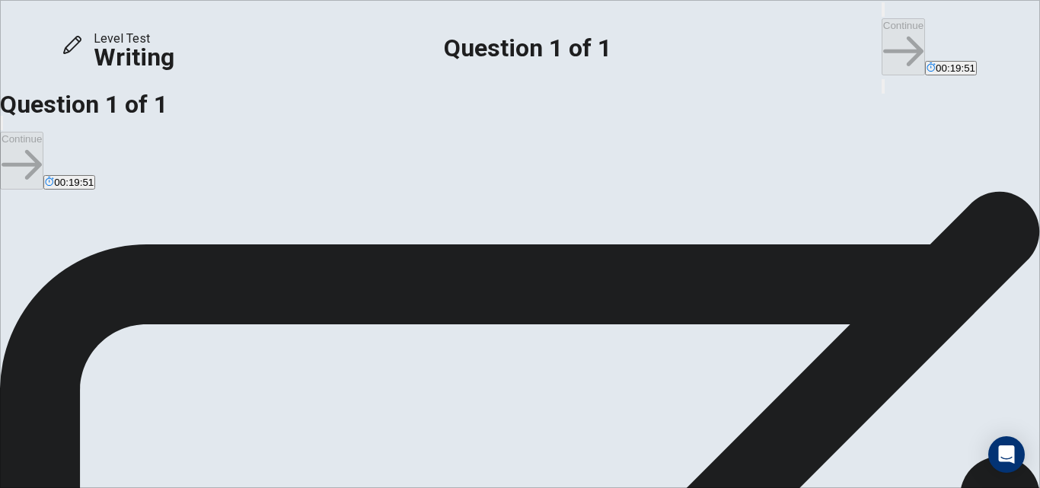
scroll to position [0, 0]
click at [565, 447] on h6 "Write your essay here" at bounding box center [520, 456] width 1040 height 18
type textarea "I agree that people should always tell the truth because speaking truth can set…"
click at [883, 31] on icon "button" at bounding box center [903, 51] width 40 height 40
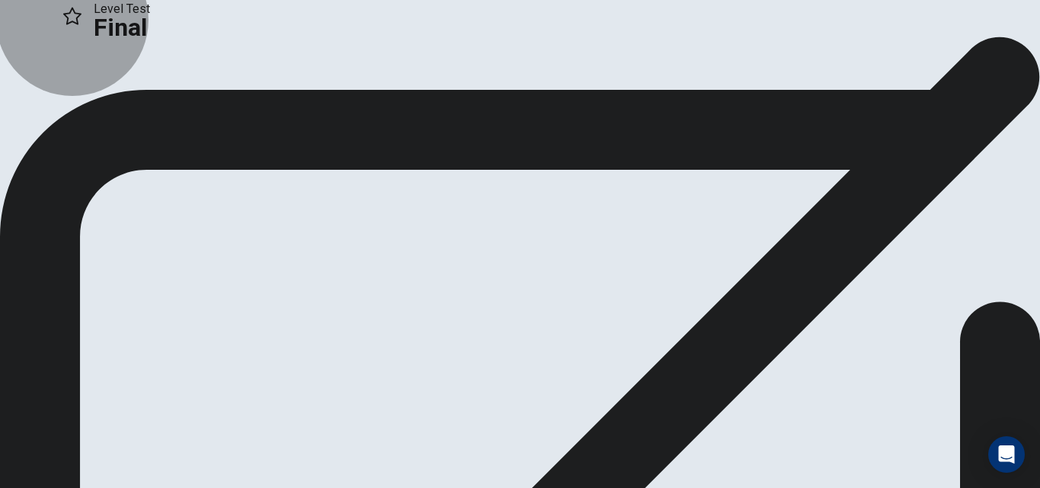
click at [123, 108] on icon "button" at bounding box center [114, 100] width 15 height 15
